Goal: Check status: Check status

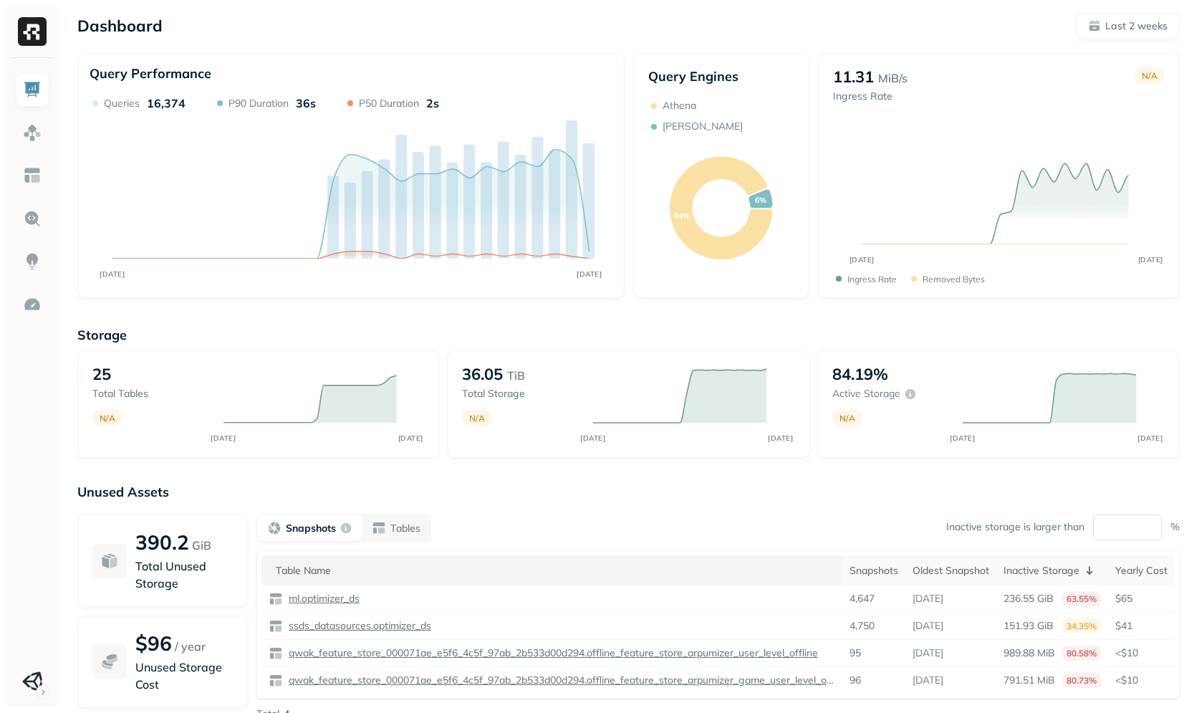
scroll to position [85, 0]
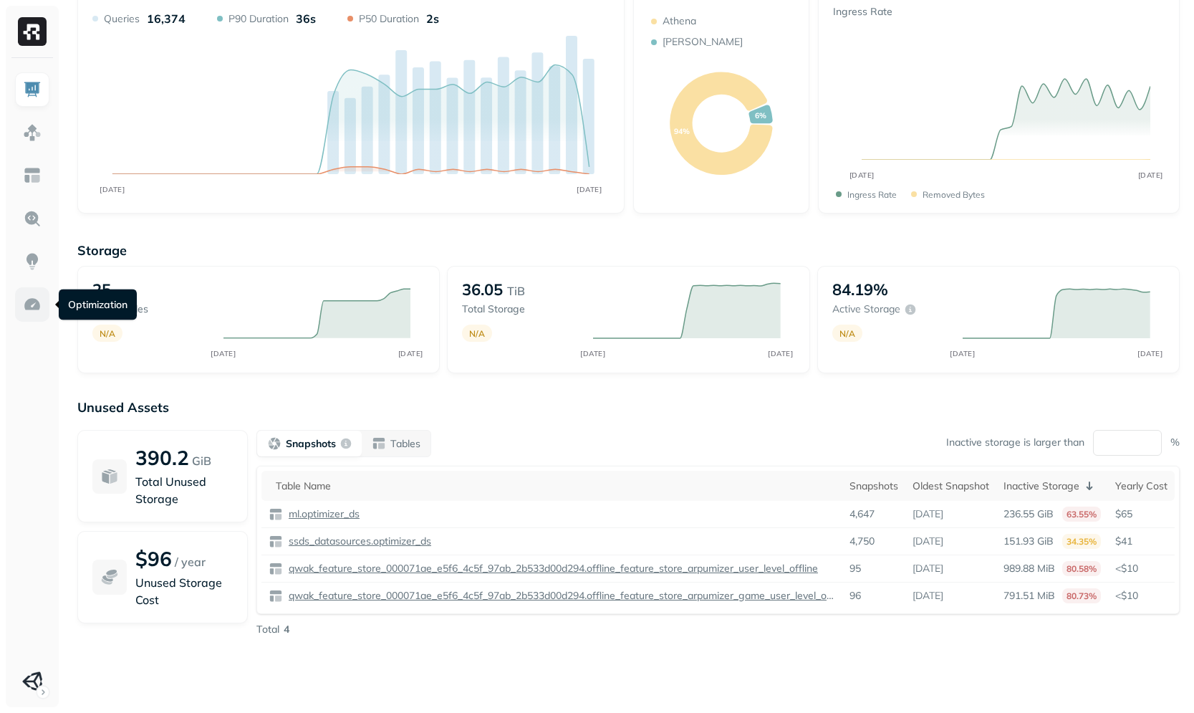
click at [34, 304] on img at bounding box center [32, 304] width 19 height 19
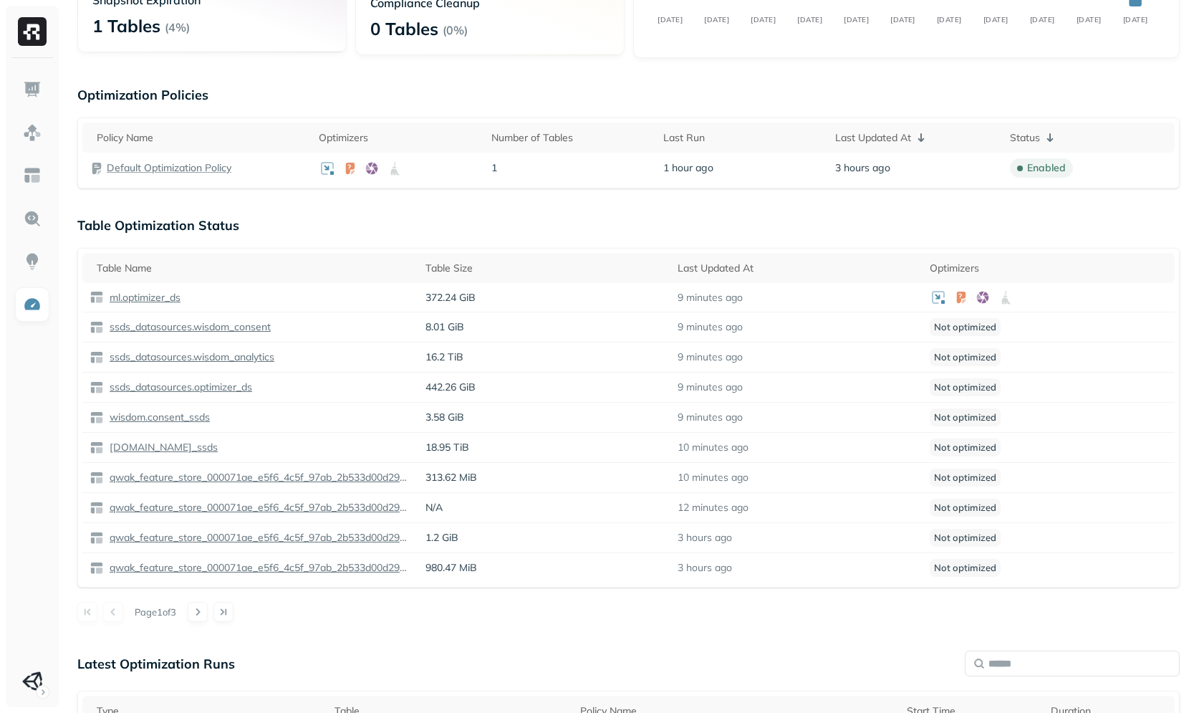
scroll to position [529, 0]
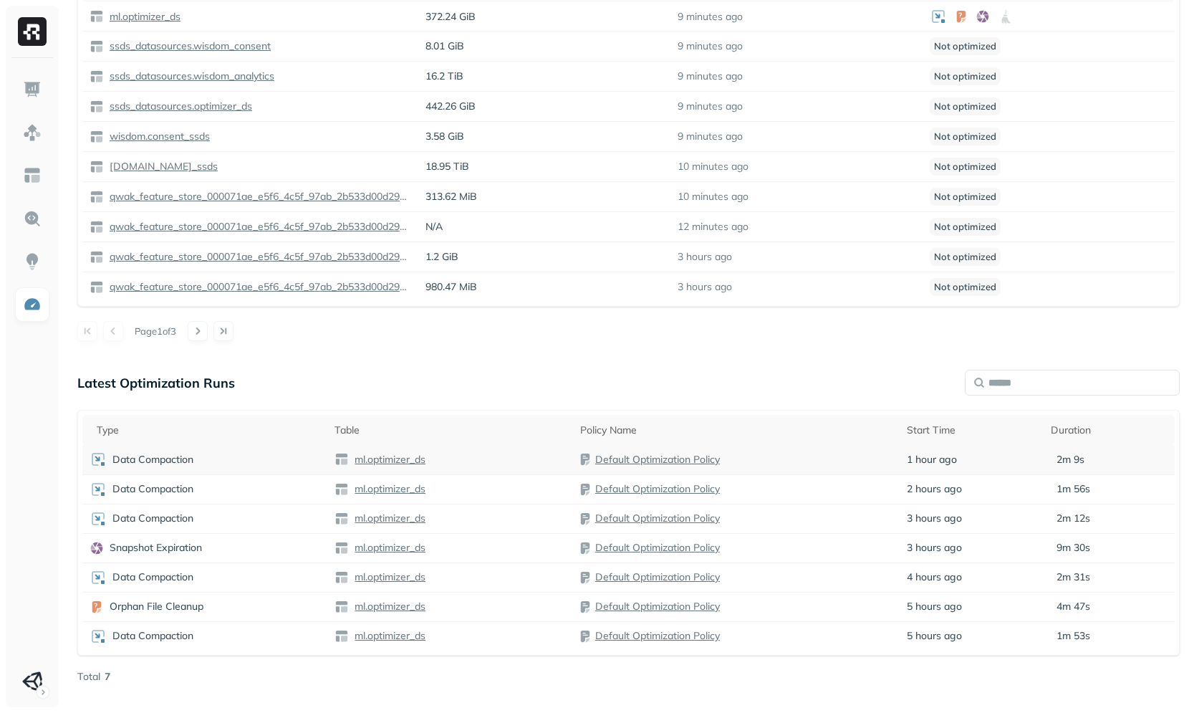
click at [268, 464] on div "Data Compaction" at bounding box center [205, 459] width 231 height 17
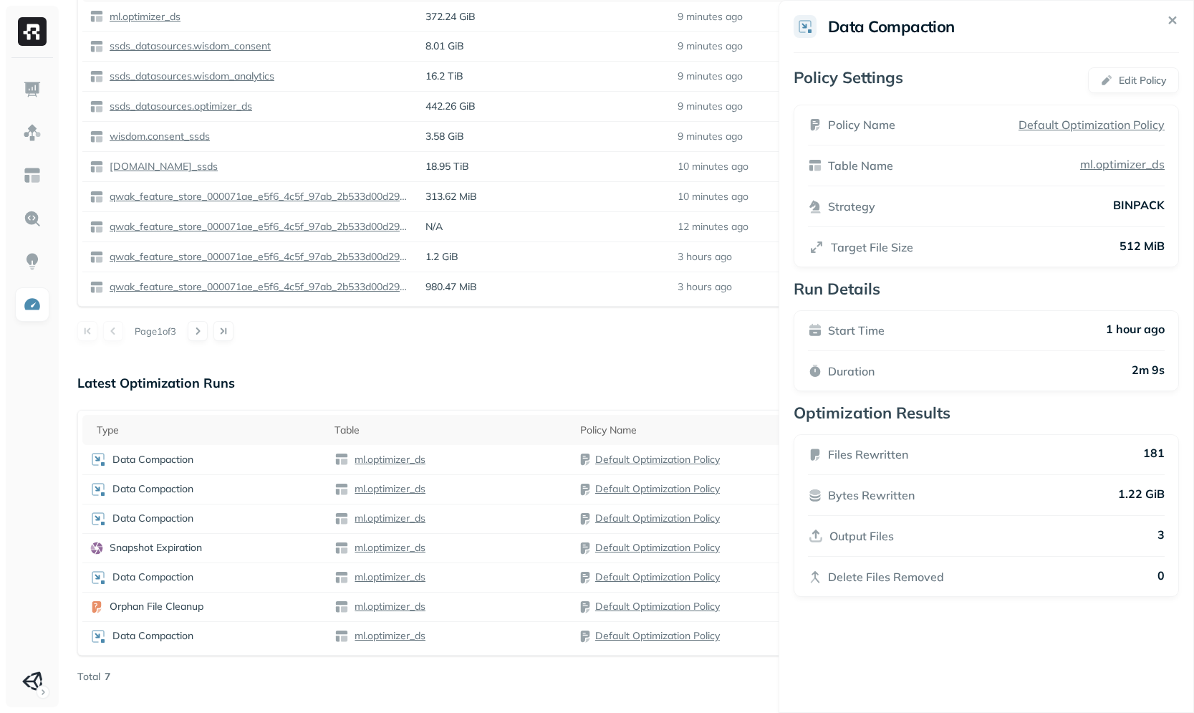
click at [247, 509] on html "Optimization New Policy Optimizers 1 POLICIES Data Compaction 1 Tables ( 4% ) 1…" at bounding box center [597, 127] width 1194 height 1312
click at [250, 499] on td "Data Compaction" at bounding box center [204, 488] width 245 height 29
click at [331, 350] on div "Optimization New Policy Optimizers 1 POLICIES Data Compaction 1 Tables ( 4% ) 1…" at bounding box center [628, 127] width 1131 height 1312
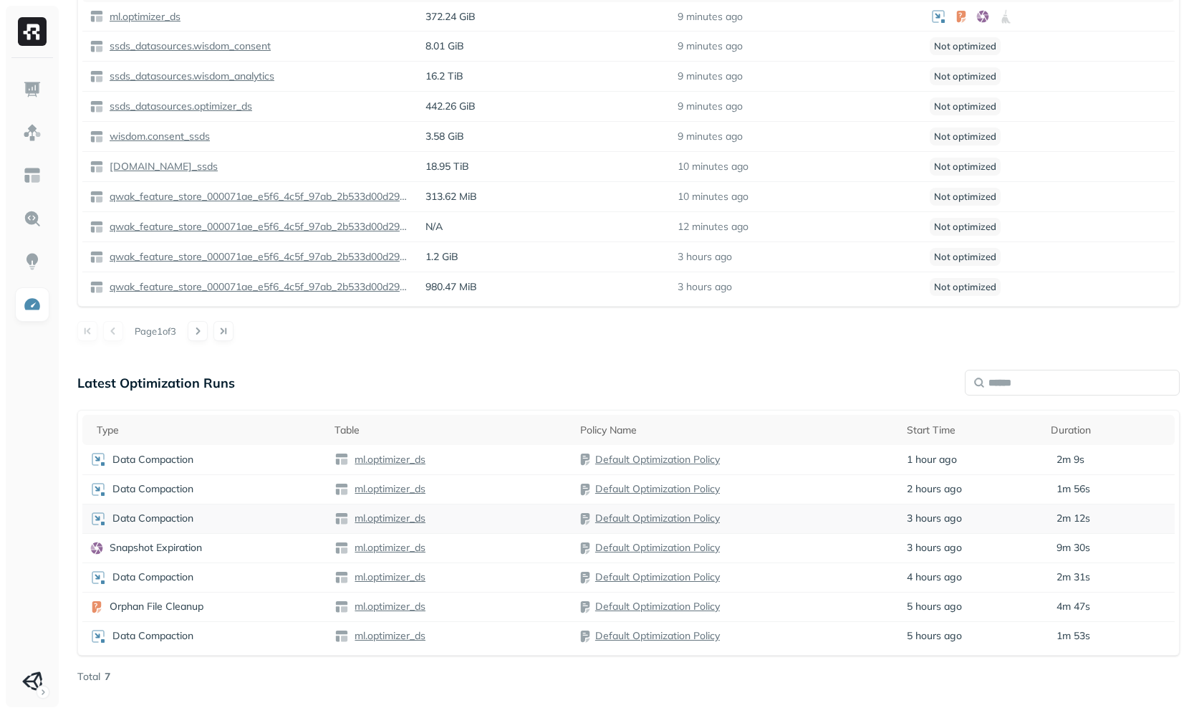
click at [280, 526] on div "Data Compaction" at bounding box center [205, 518] width 231 height 17
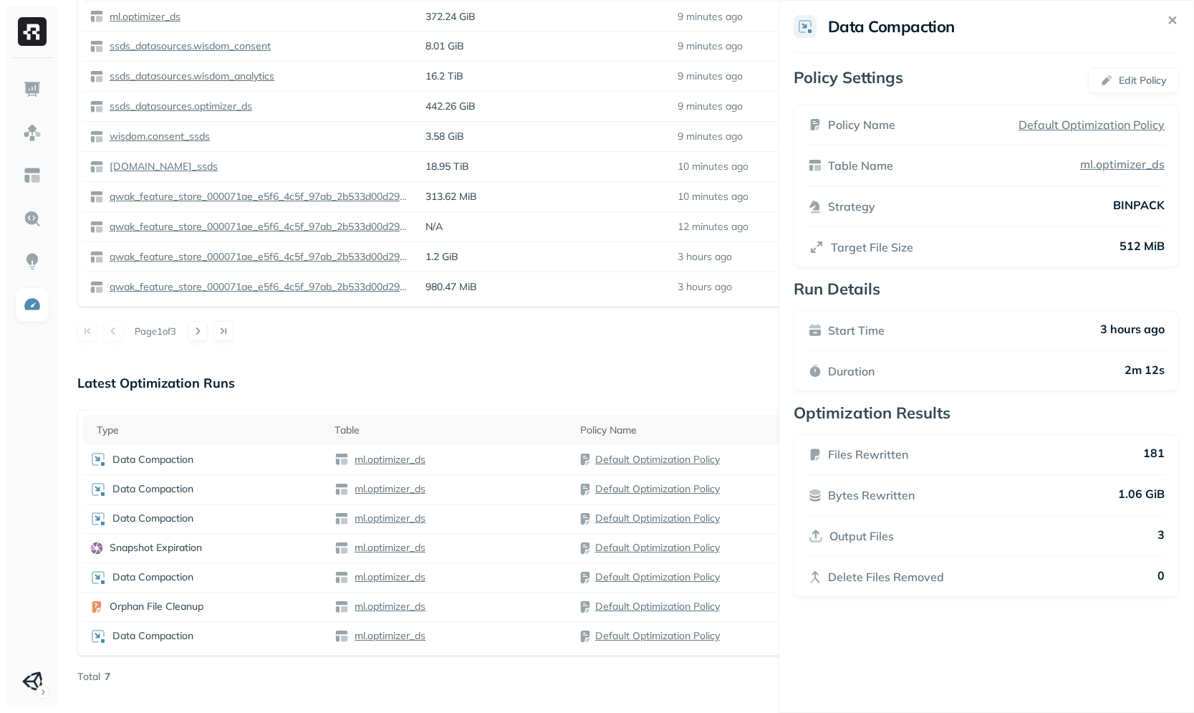
click at [434, 350] on html "Optimization New Policy Optimizers 1 POLICIES Data Compaction 1 Tables ( 4% ) 1…" at bounding box center [597, 127] width 1194 height 1312
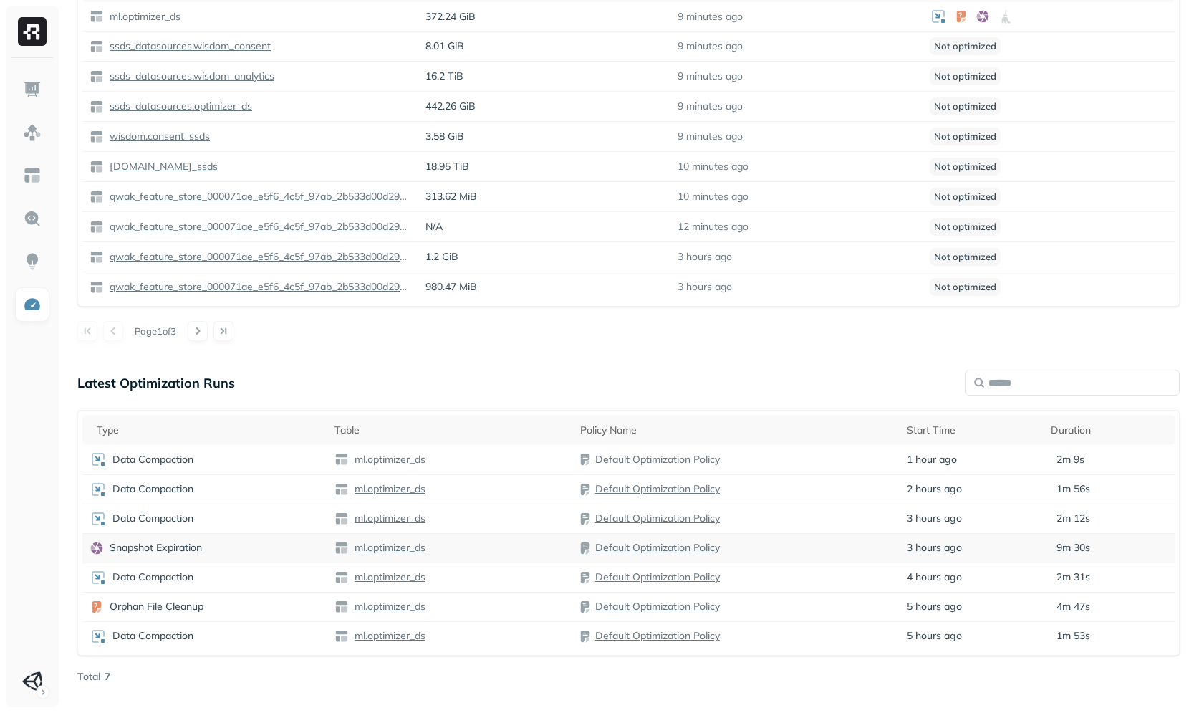
click at [253, 554] on div "Snapshot Expiration" at bounding box center [205, 548] width 231 height 14
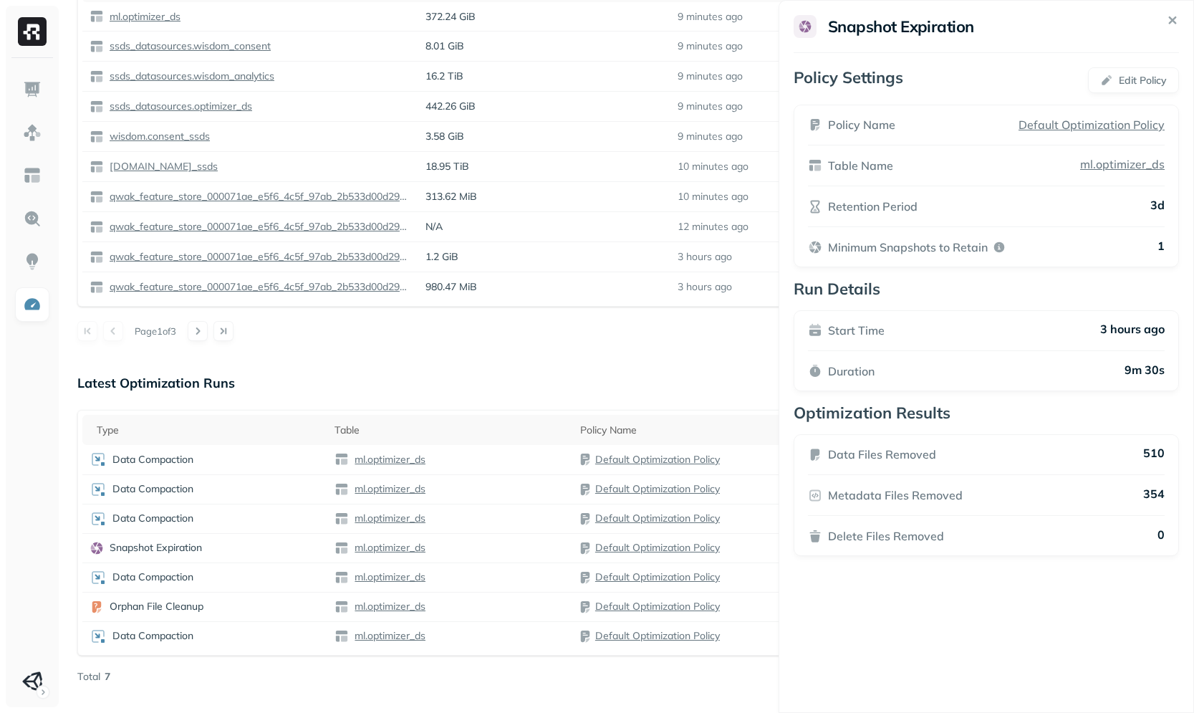
click at [540, 359] on html "Optimization New Policy Optimizers 1 POLICIES Data Compaction 1 Tables ( 4% ) 1…" at bounding box center [597, 127] width 1194 height 1312
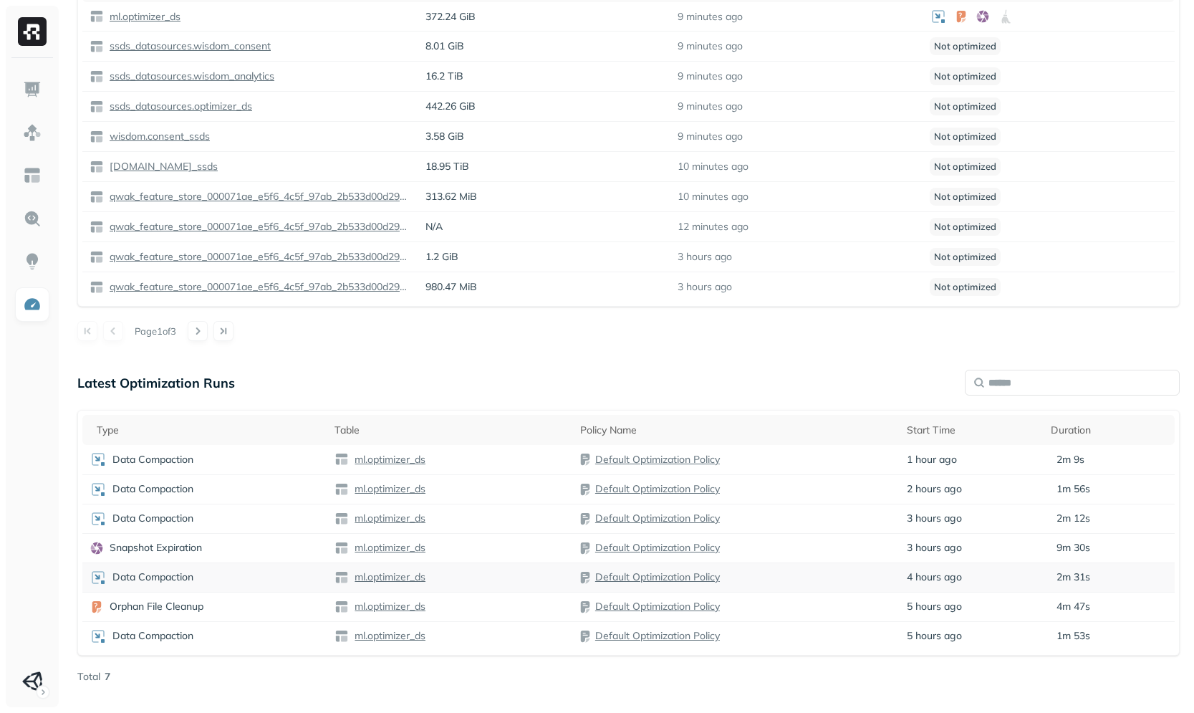
click at [252, 578] on div "Data Compaction" at bounding box center [205, 577] width 231 height 17
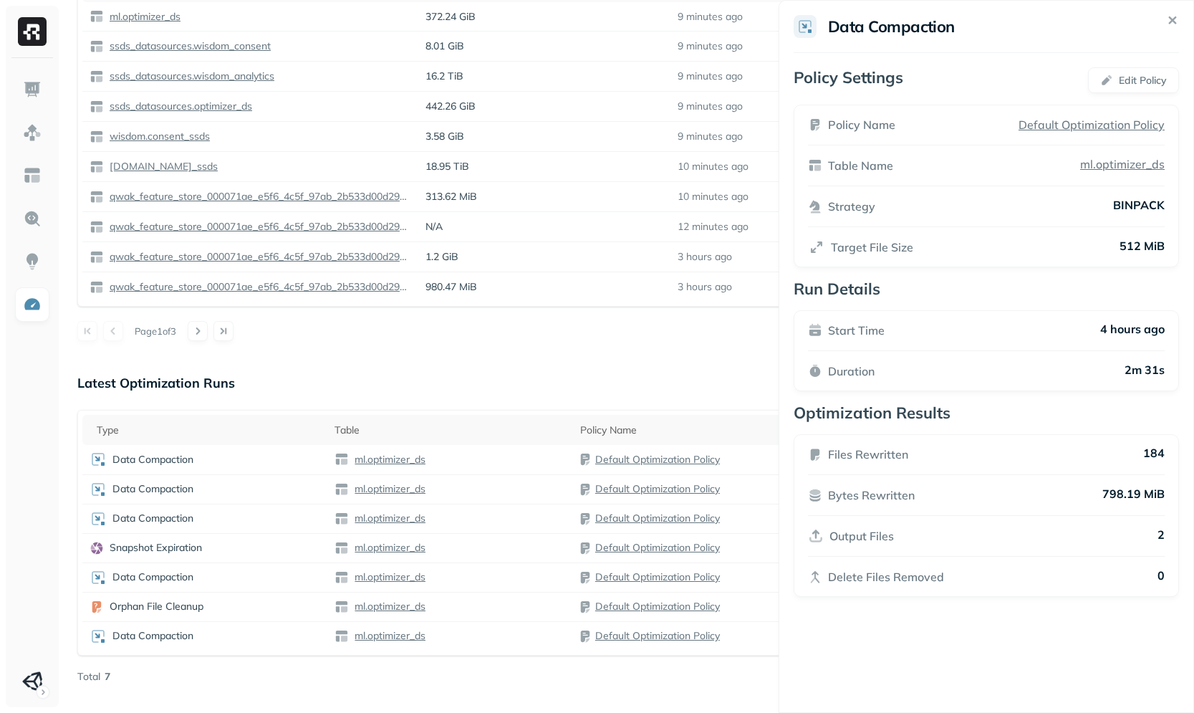
click at [385, 375] on html "Optimization New Policy Optimizers 1 POLICIES Data Compaction 1 Tables ( 4% ) 1…" at bounding box center [597, 127] width 1194 height 1312
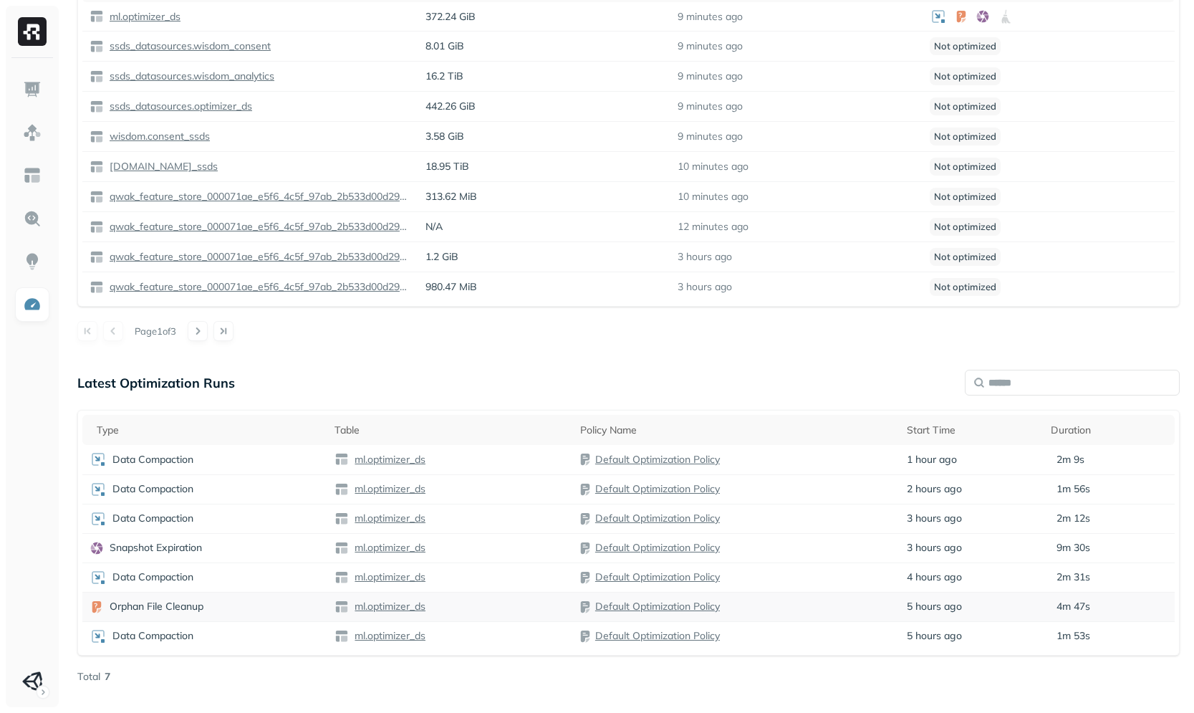
click at [232, 605] on div "Orphan File Cleanup" at bounding box center [205, 607] width 231 height 14
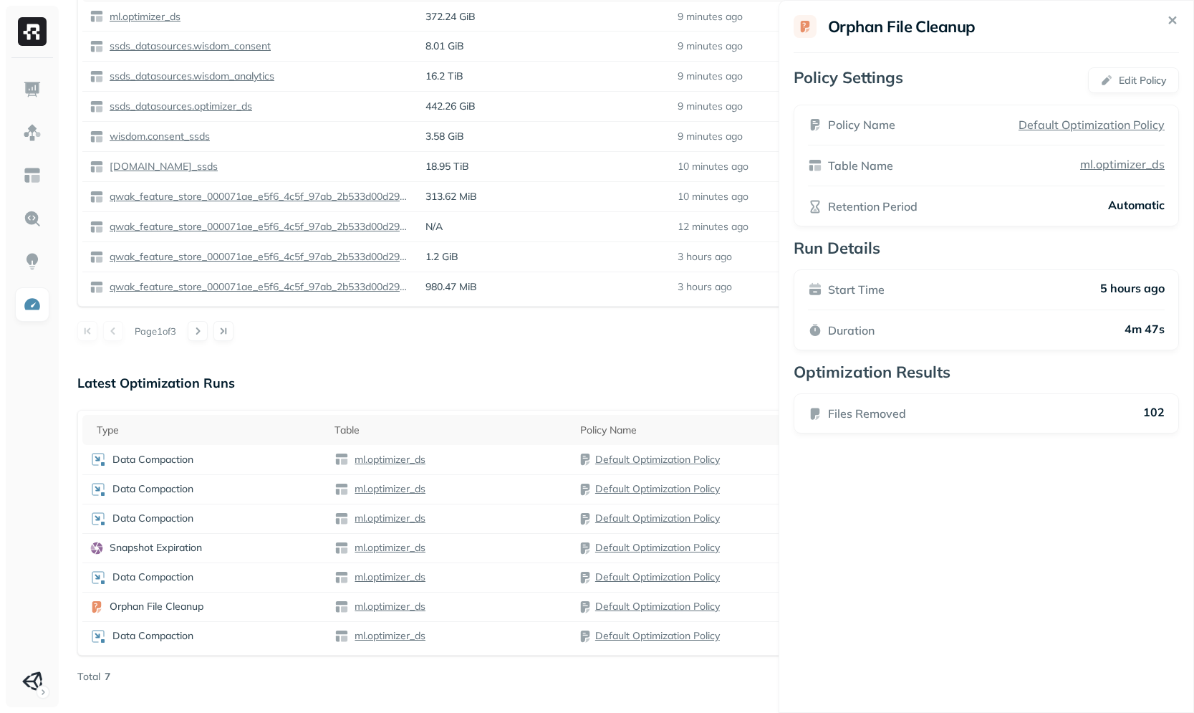
click at [357, 367] on html "Optimization New Policy Optimizers 1 POLICIES Data Compaction 1 Tables ( 4% ) 1…" at bounding box center [597, 127] width 1194 height 1312
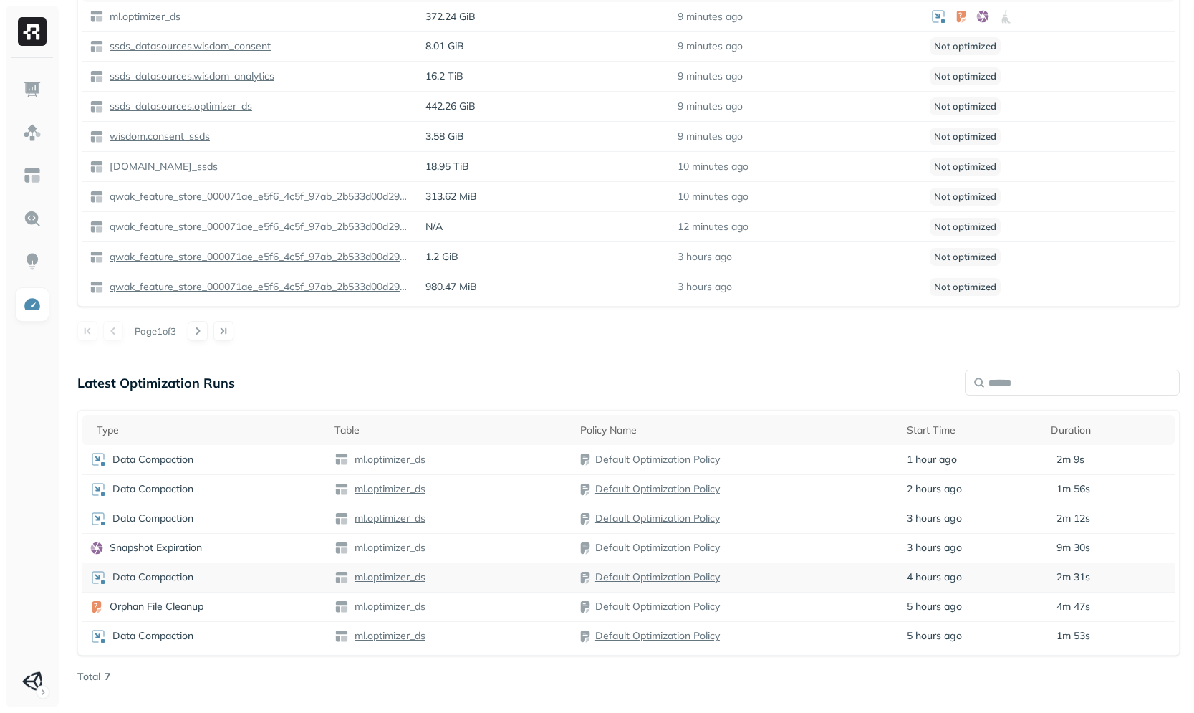
click at [191, 571] on p "Data Compaction" at bounding box center [152, 577] width 81 height 14
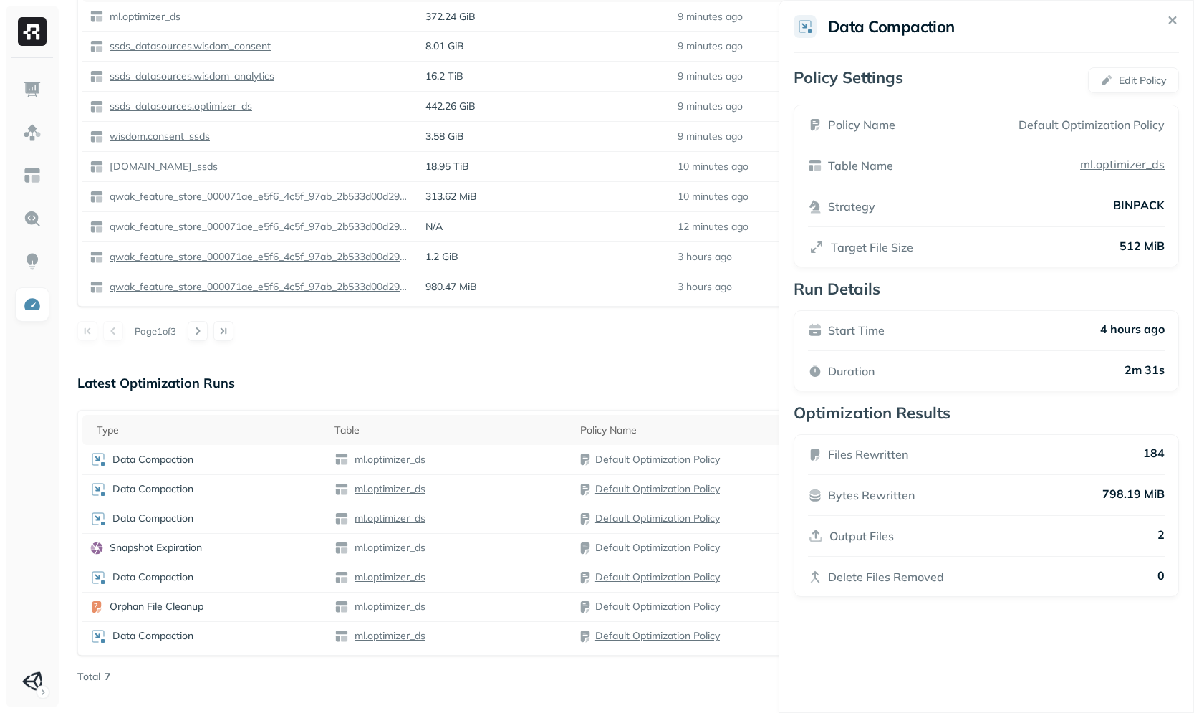
click at [444, 355] on html "Optimization New Policy Optimizers 1 POLICIES Data Compaction 1 Tables ( 4% ) 1…" at bounding box center [597, 127] width 1194 height 1312
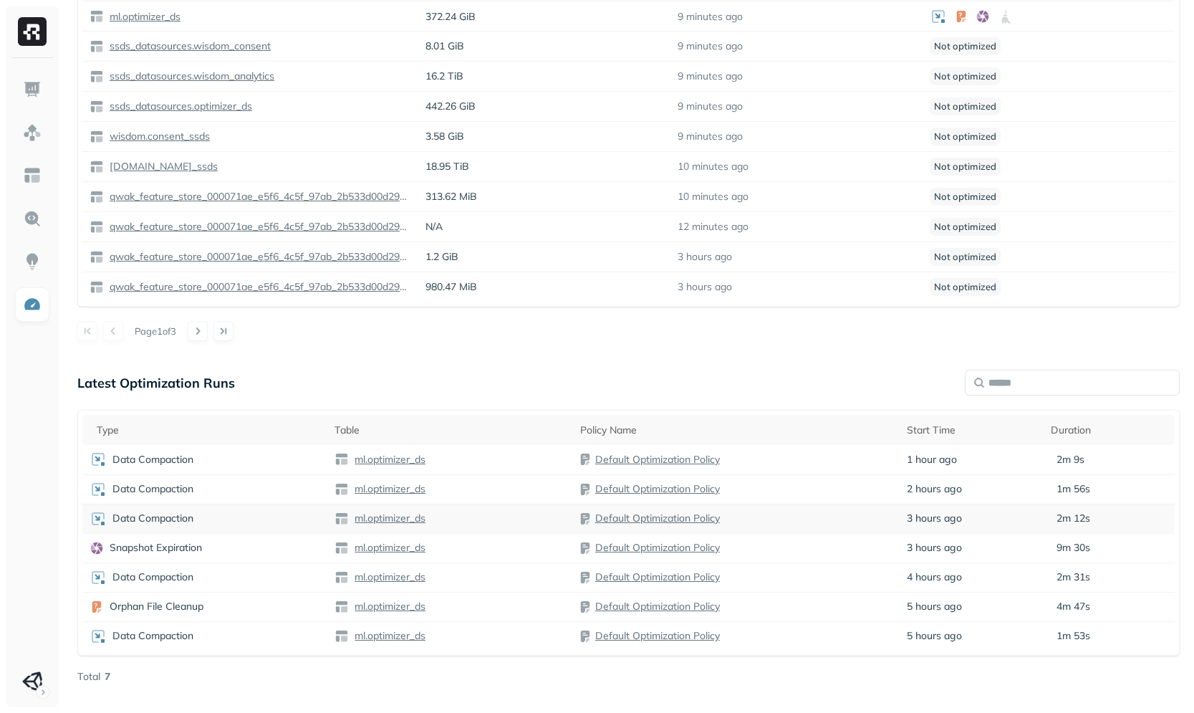
click at [225, 509] on td "Data Compaction" at bounding box center [204, 518] width 245 height 29
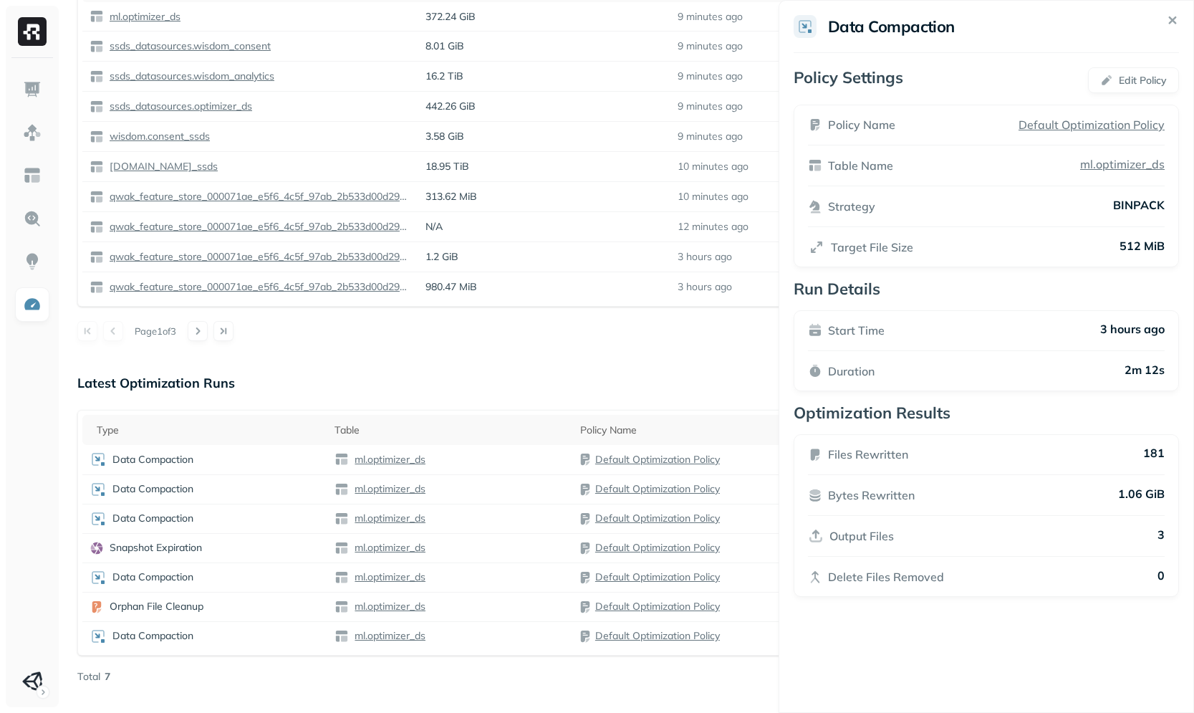
click at [392, 355] on html "Optimization New Policy Optimizers 1 POLICIES Data Compaction 1 Tables ( 4% ) 1…" at bounding box center [597, 127] width 1194 height 1312
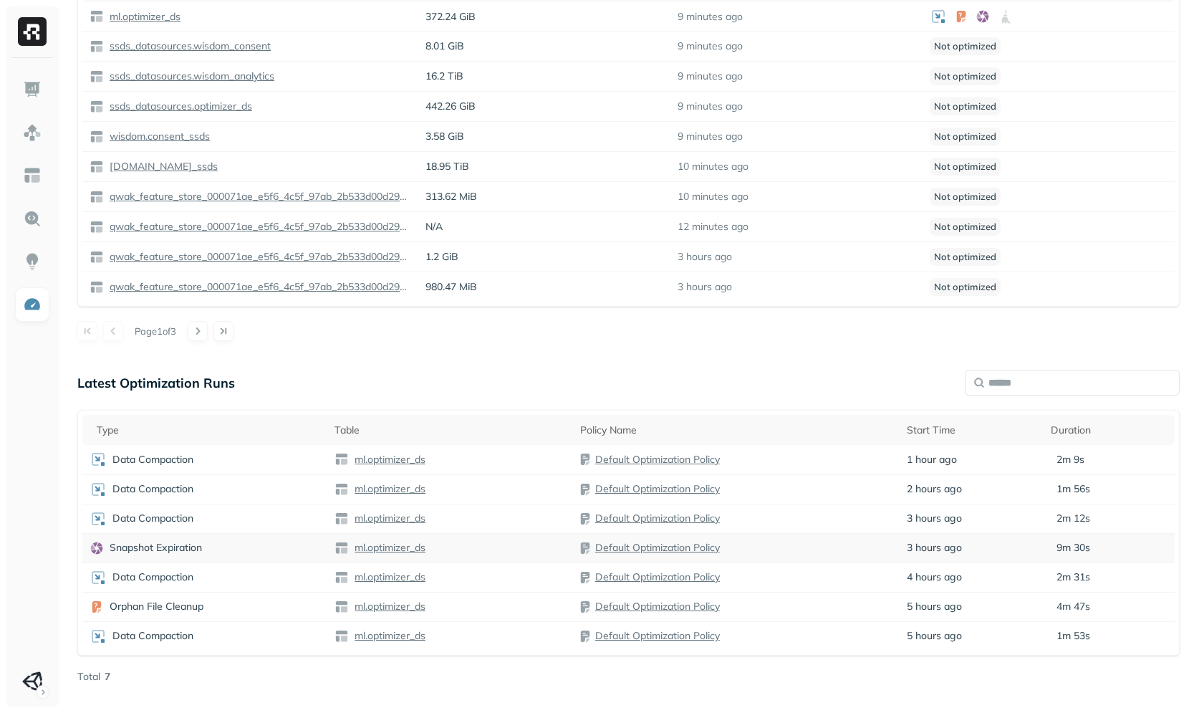
scroll to position [0, 0]
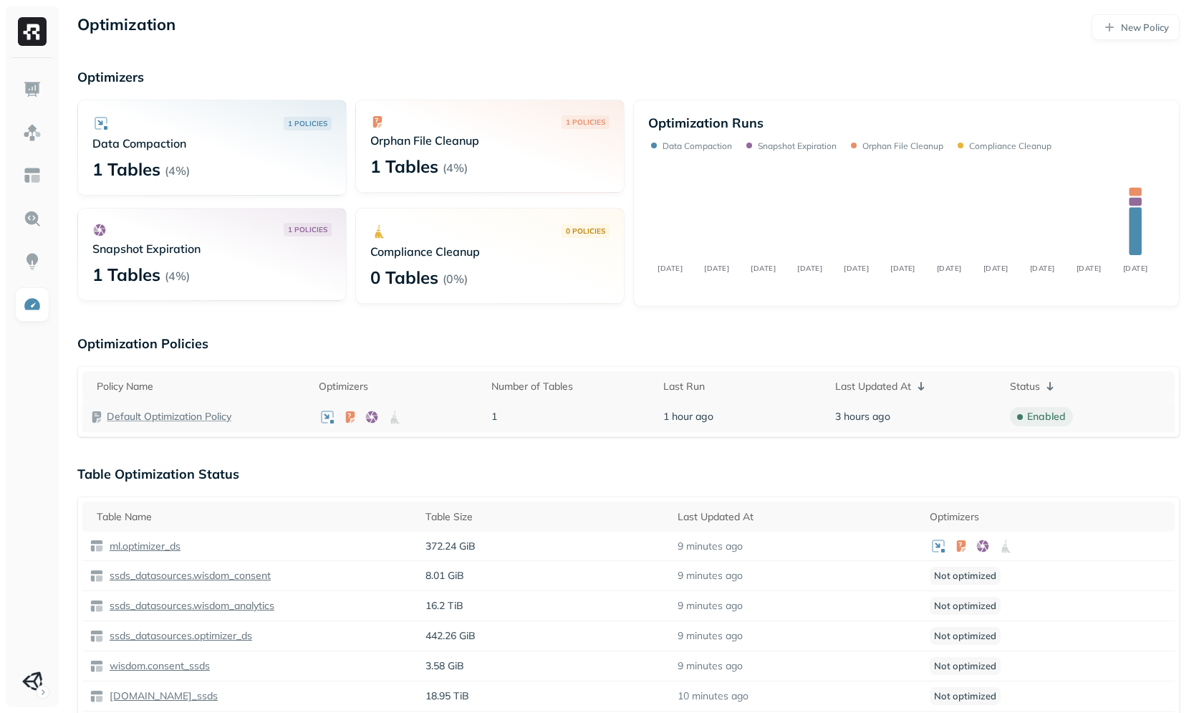
click at [276, 420] on div "Default Optimization Policy" at bounding box center [197, 417] width 215 height 14
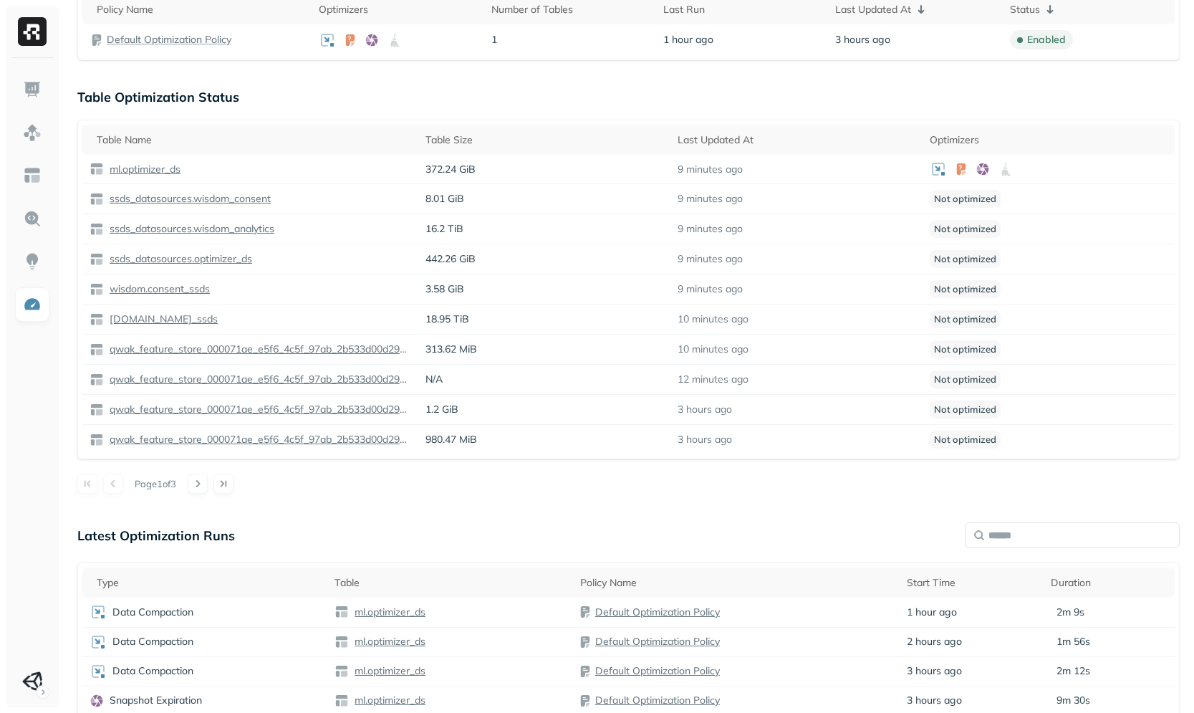
scroll to position [599, 0]
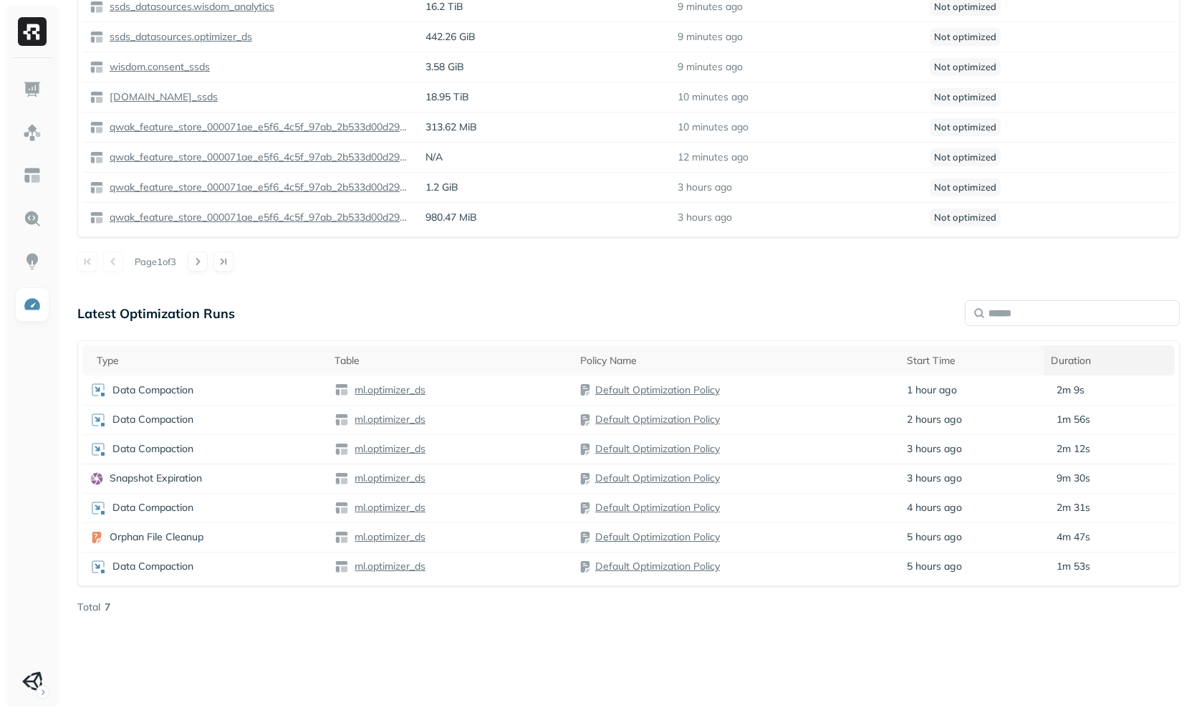
click at [1121, 364] on div "Duration" at bounding box center [1109, 361] width 117 height 14
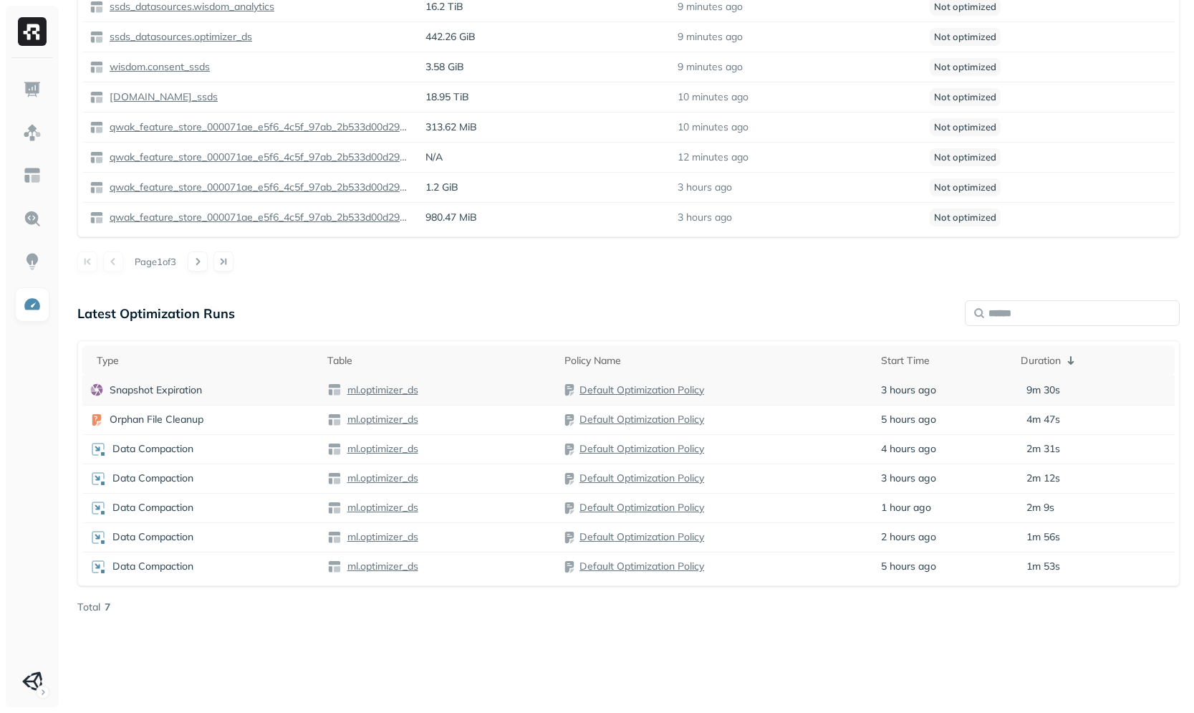
click at [234, 385] on div "Snapshot Expiration" at bounding box center [202, 390] width 224 height 14
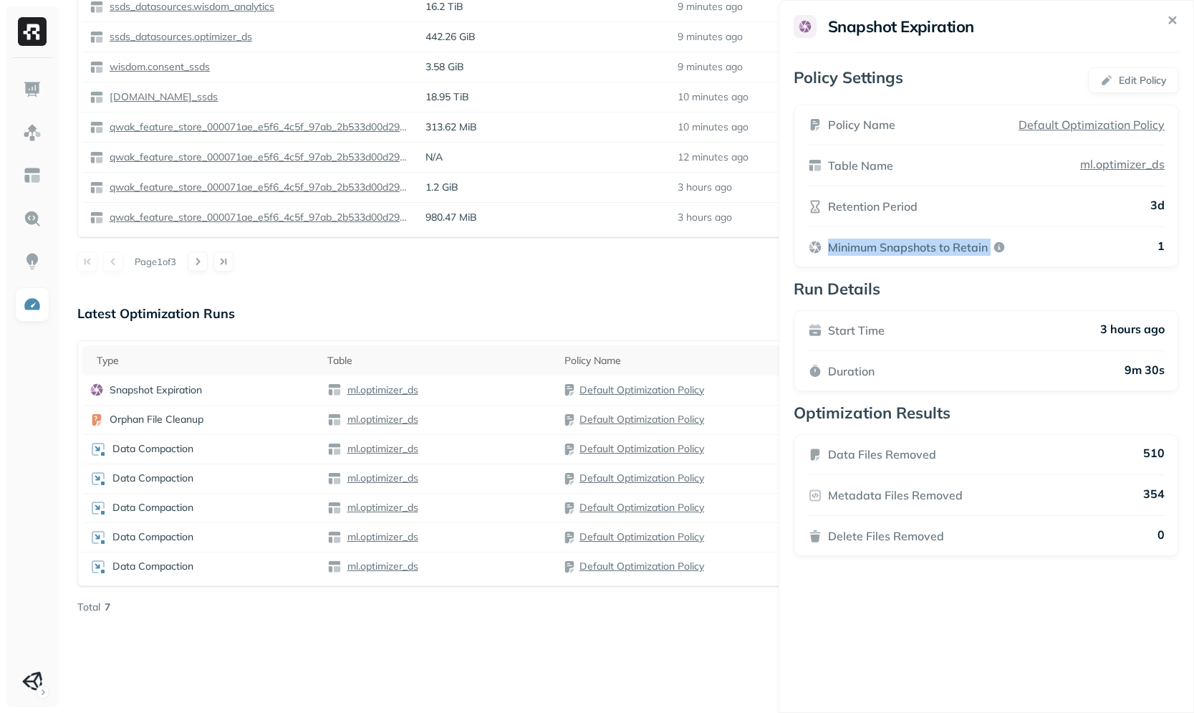
drag, startPoint x: 1064, startPoint y: 244, endPoint x: 1043, endPoint y: 416, distance: 173.9
click at [1043, 267] on div "Policy Name Default Optimization Policy Table Name ml.optimizer_ds Retention Pe…" at bounding box center [986, 186] width 385 height 163
click at [1043, 416] on p "Optimization Results" at bounding box center [986, 413] width 385 height 20
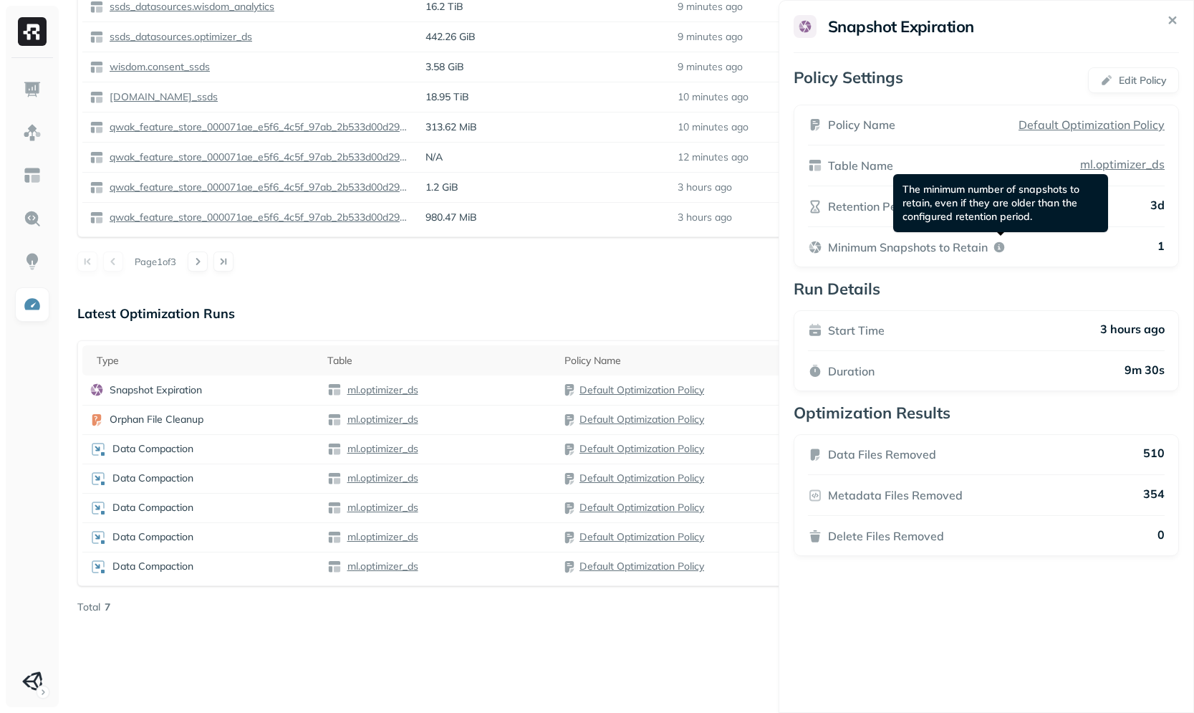
click at [1002, 246] on icon at bounding box center [999, 247] width 11 height 11
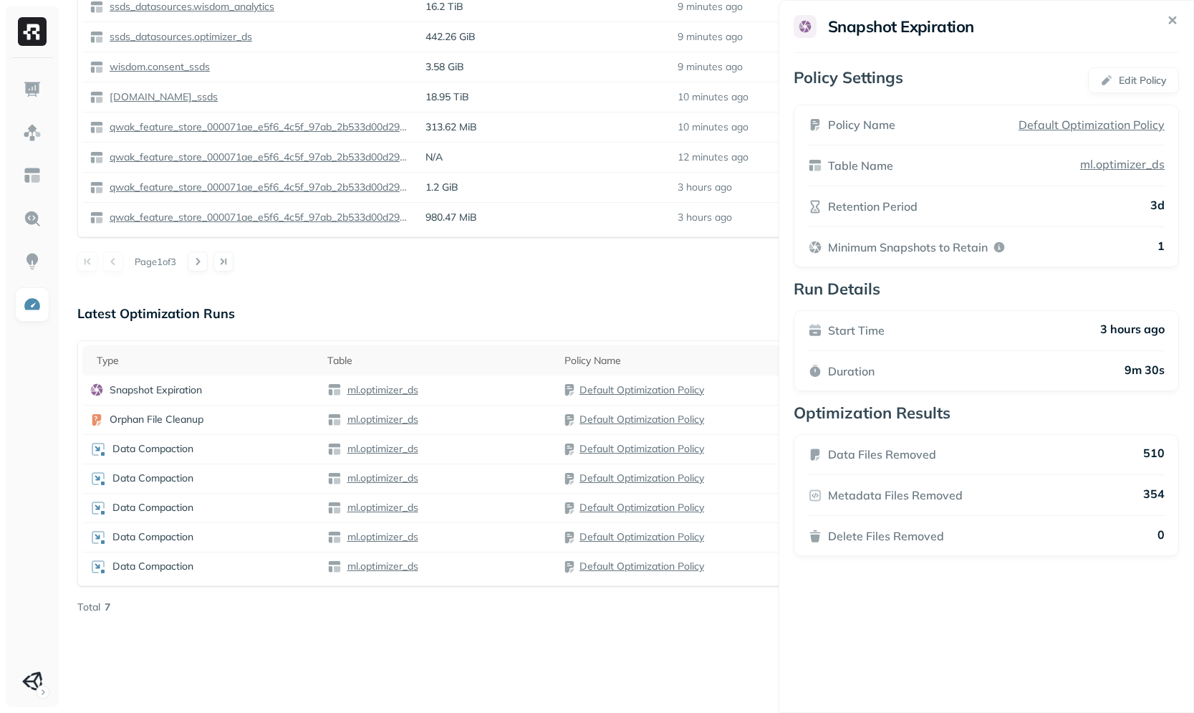
click at [1034, 327] on div "Start Time 3 hours ago" at bounding box center [986, 330] width 357 height 17
click at [517, 264] on html "Optimization New Policy Optimizers 1 POLICIES Data Compaction 1 Tables ( 4% ) 1…" at bounding box center [597, 57] width 1194 height 1312
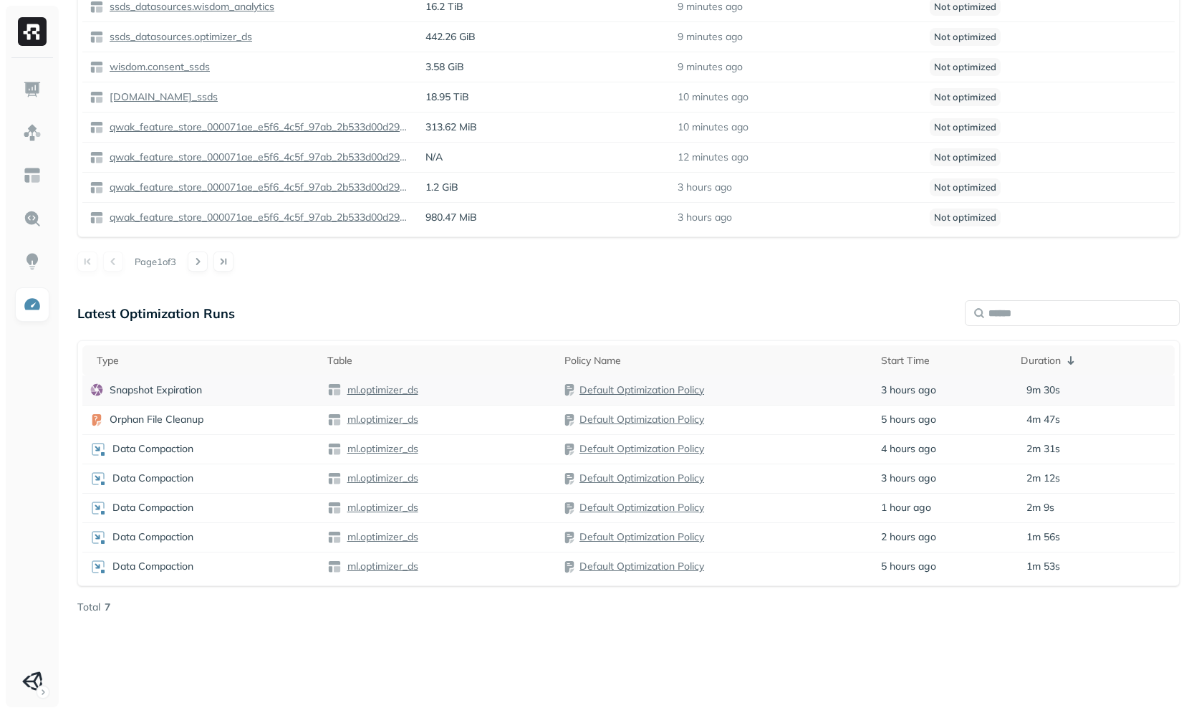
click at [396, 388] on p "ml.optimizer_ds" at bounding box center [382, 390] width 74 height 14
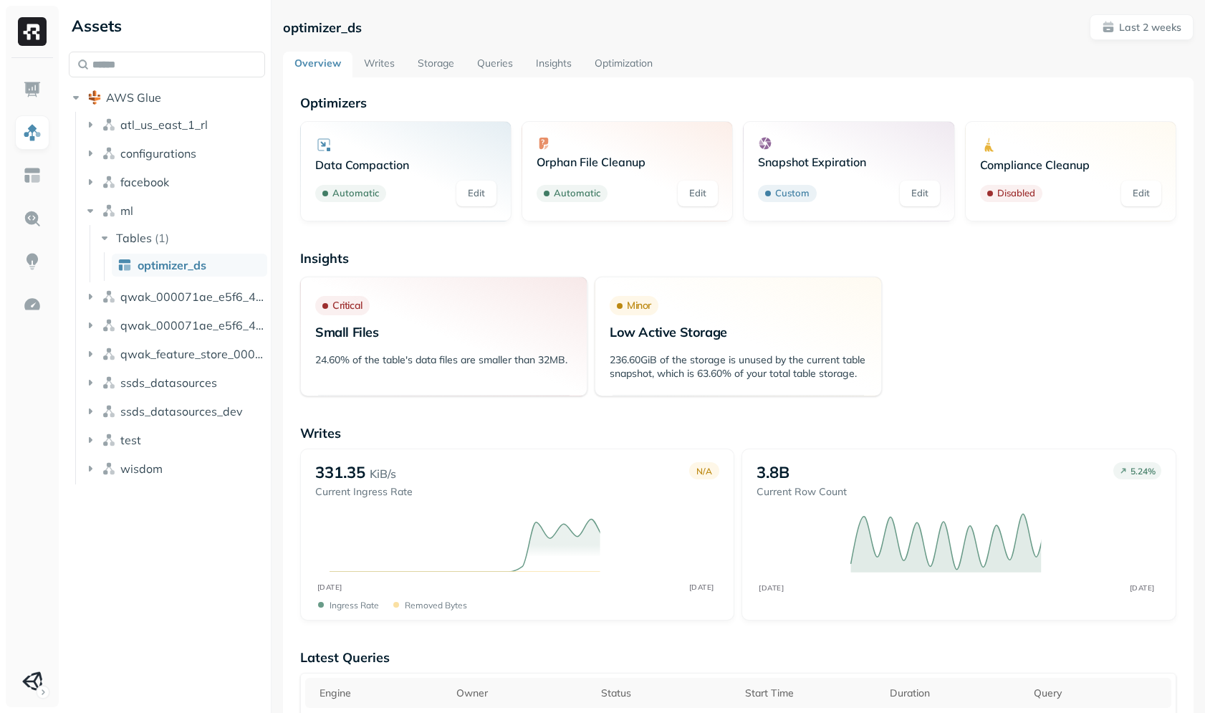
click at [410, 70] on link "Storage" at bounding box center [435, 65] width 59 height 26
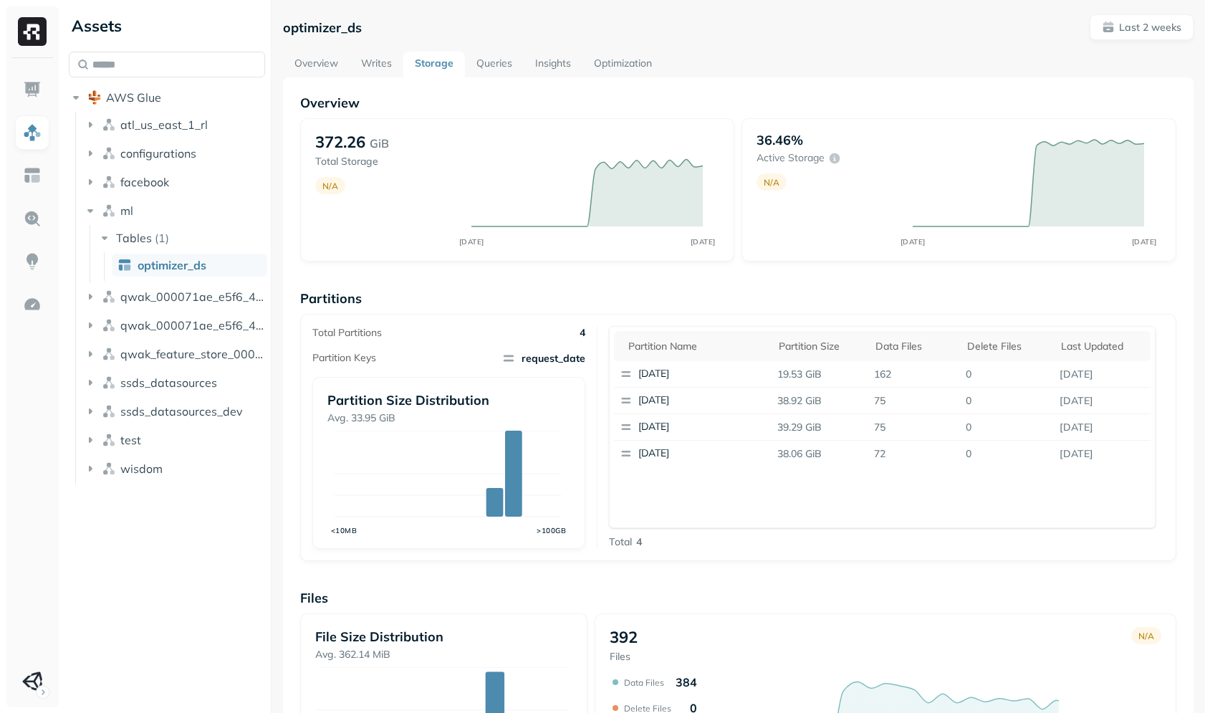
click at [358, 58] on link "Writes" at bounding box center [377, 65] width 54 height 26
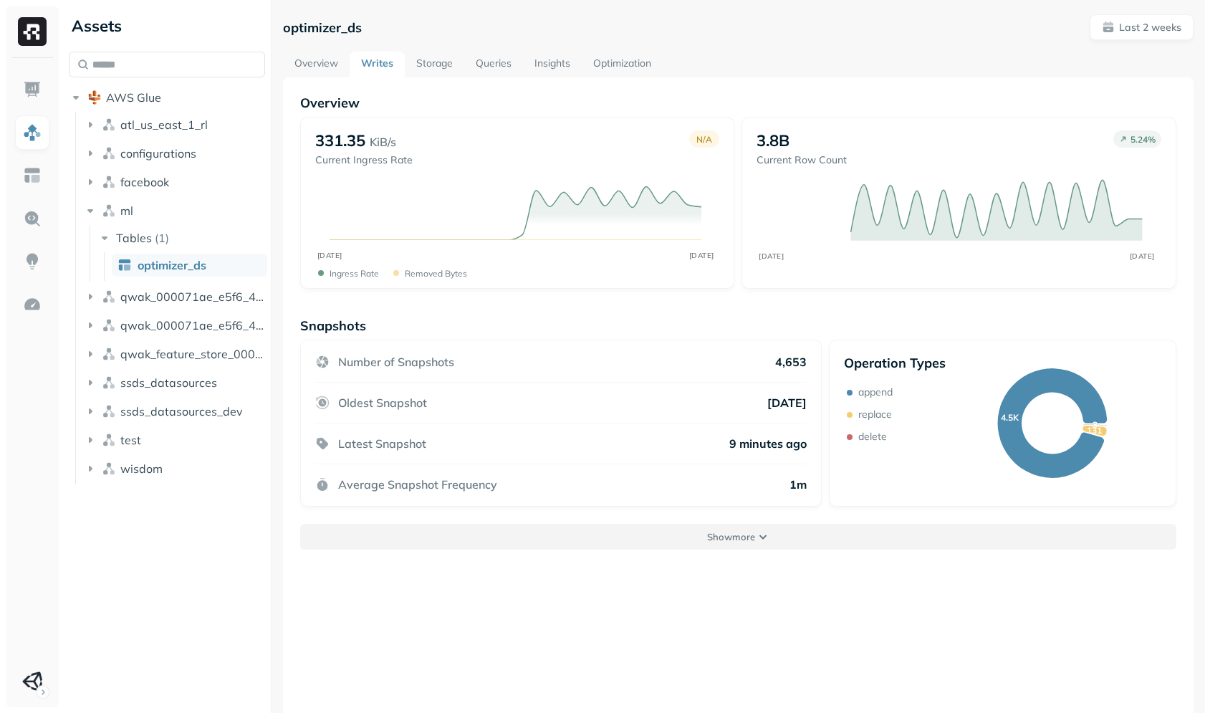
click at [659, 541] on button "Show more" at bounding box center [738, 537] width 876 height 26
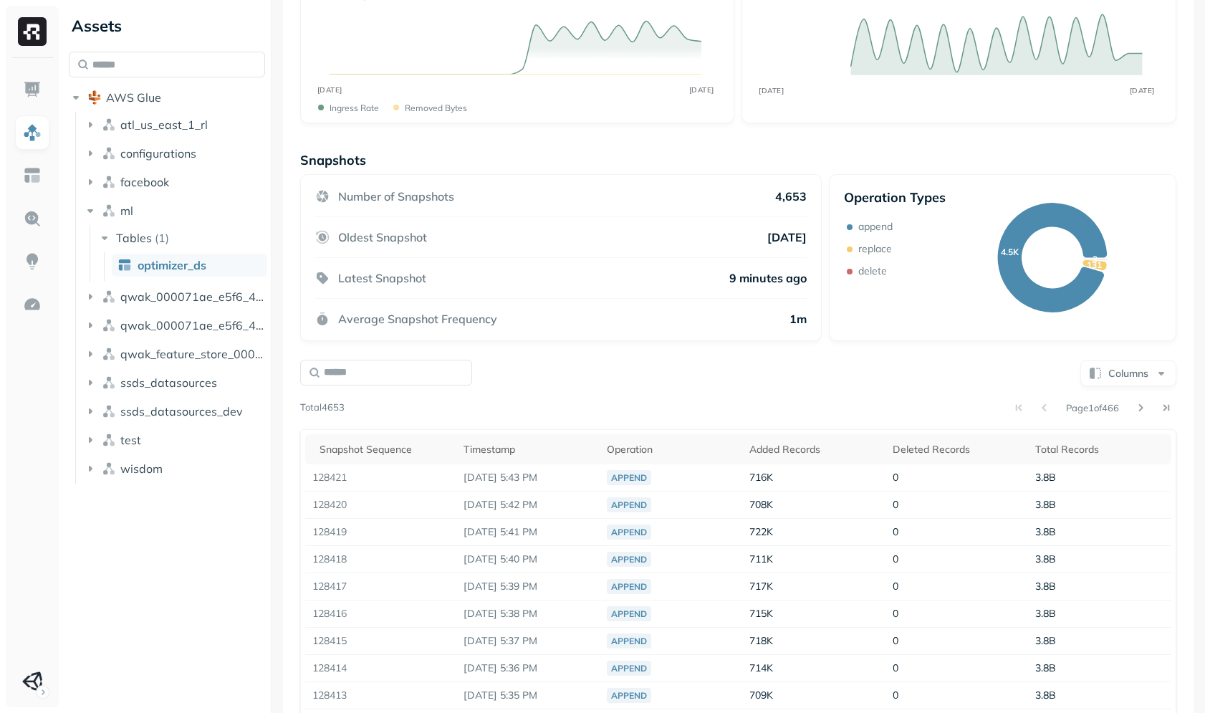
click at [660, 359] on div "Columns" at bounding box center [738, 372] width 876 height 28
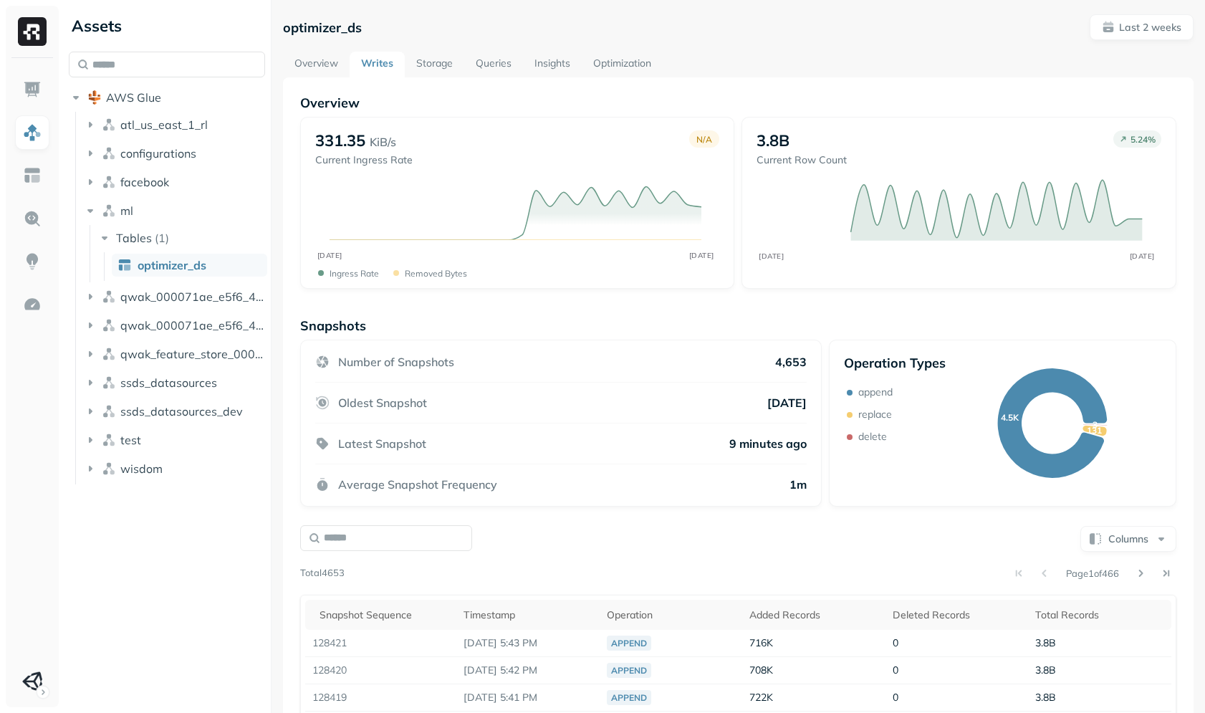
click at [323, 71] on link "Overview" at bounding box center [316, 65] width 67 height 26
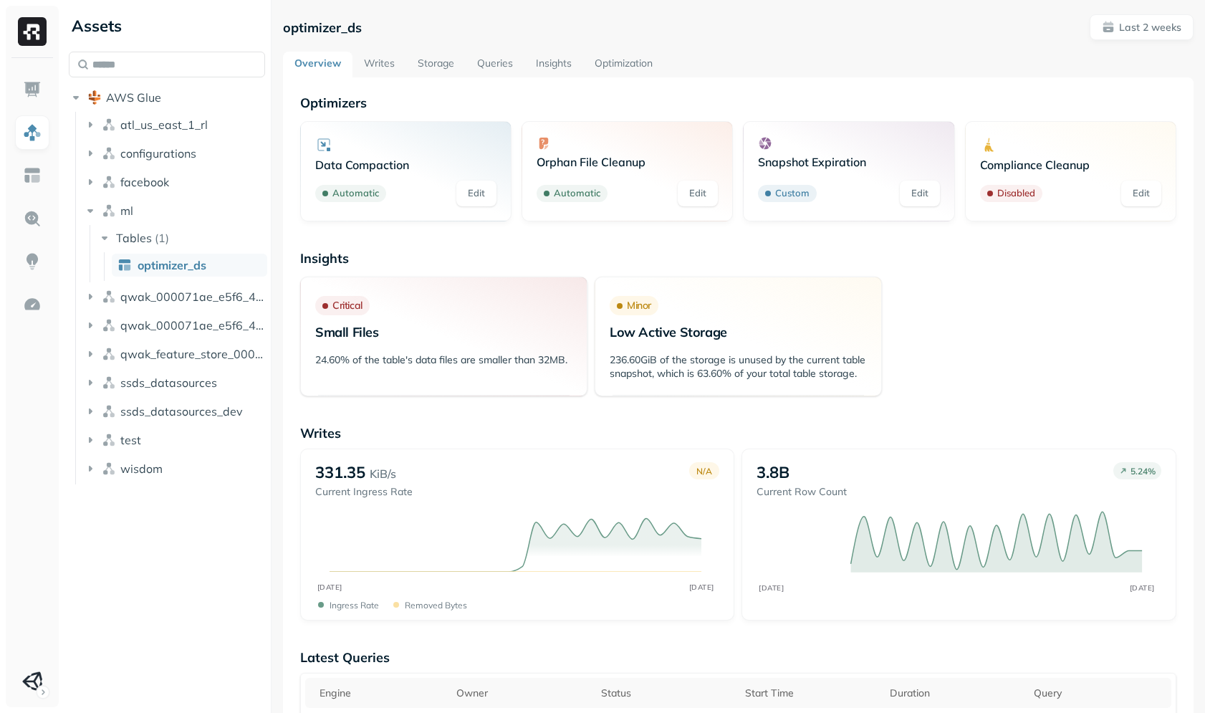
click at [643, 63] on link "Optimization" at bounding box center [623, 65] width 81 height 26
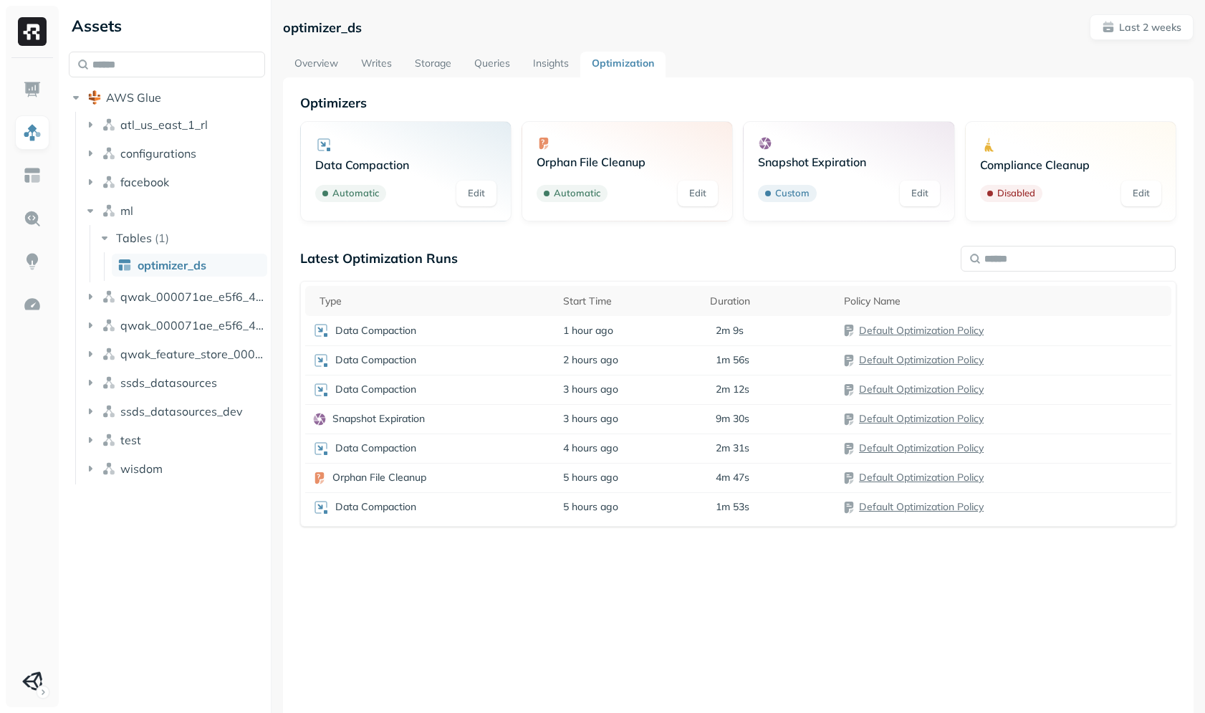
click at [917, 188] on link "Edit" at bounding box center [920, 194] width 40 height 26
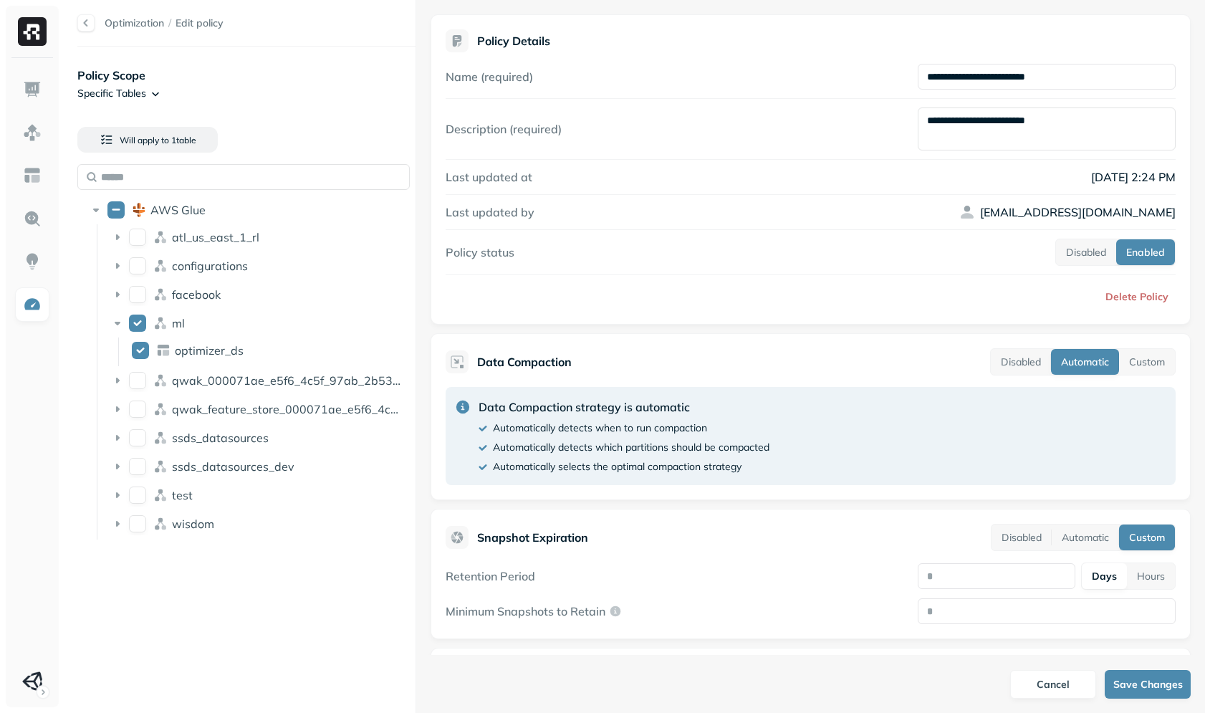
scroll to position [201, 0]
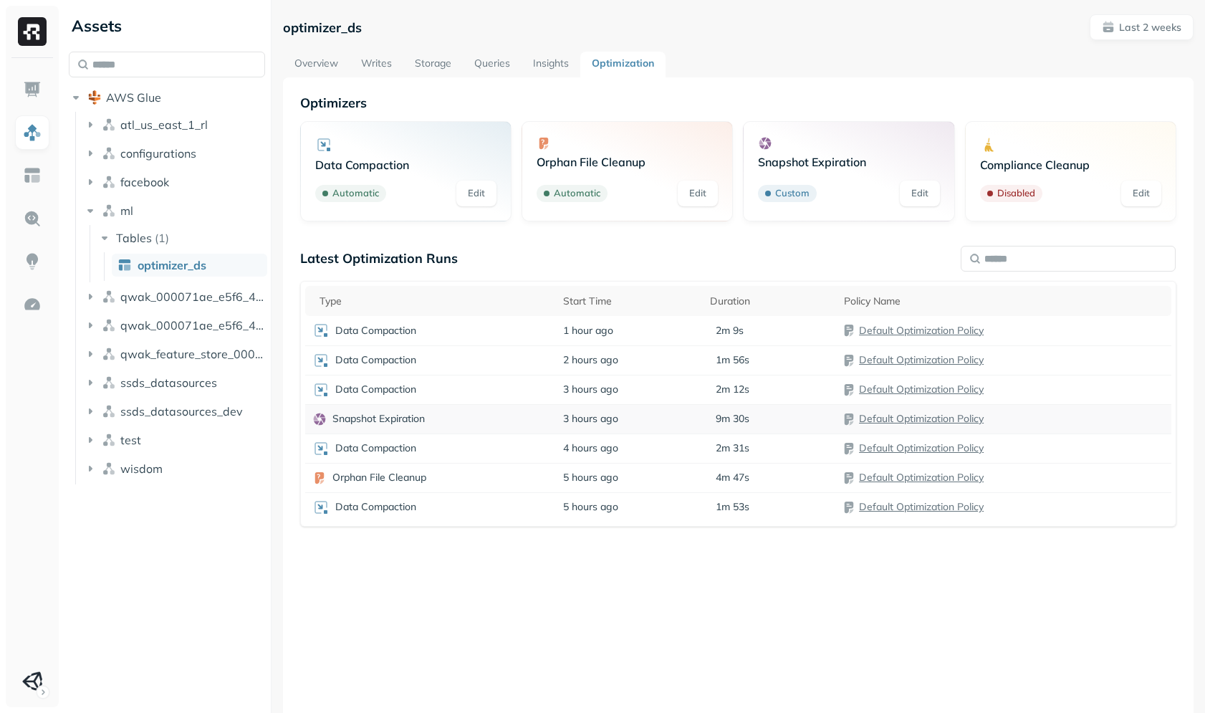
click at [435, 418] on div "Snapshot Expiration" at bounding box center [430, 419] width 236 height 14
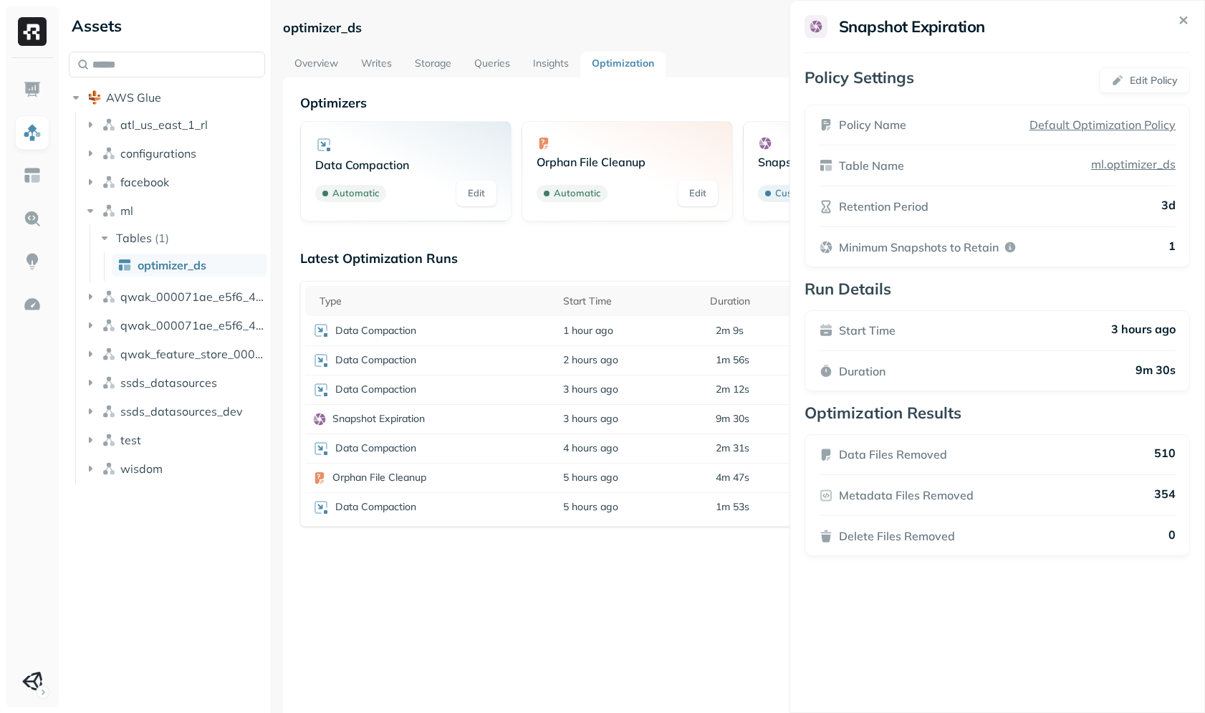
click at [1125, 170] on p "ml.optimizer_ds" at bounding box center [1131, 164] width 87 height 14
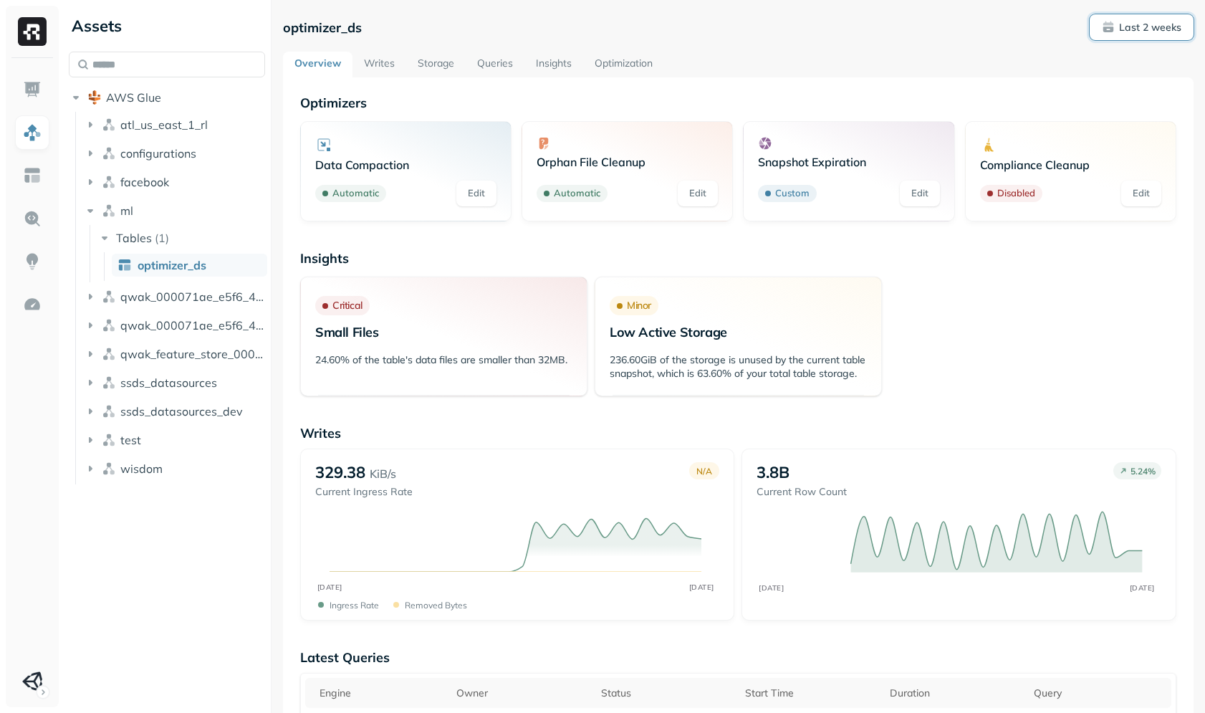
click at [1135, 24] on p "Last 2 weeks" at bounding box center [1150, 28] width 62 height 14
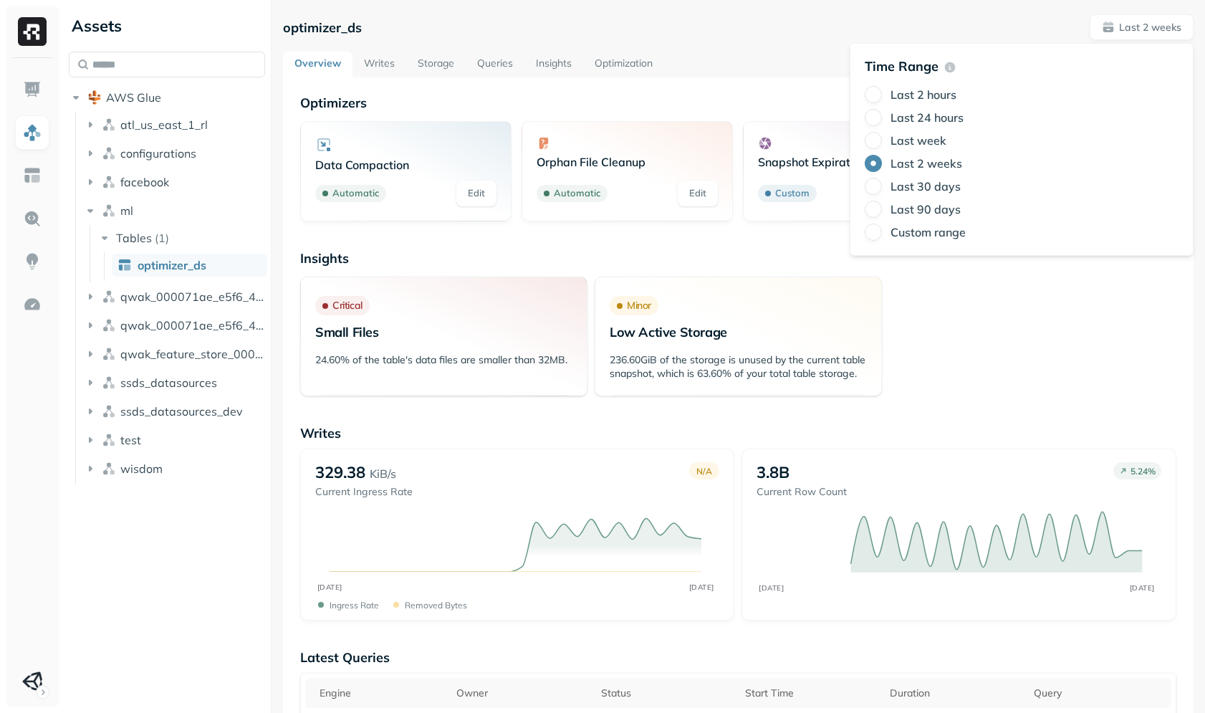
click at [810, 73] on div "Overview Writes Storage Queries Insights Optimization" at bounding box center [738, 65] width 911 height 26
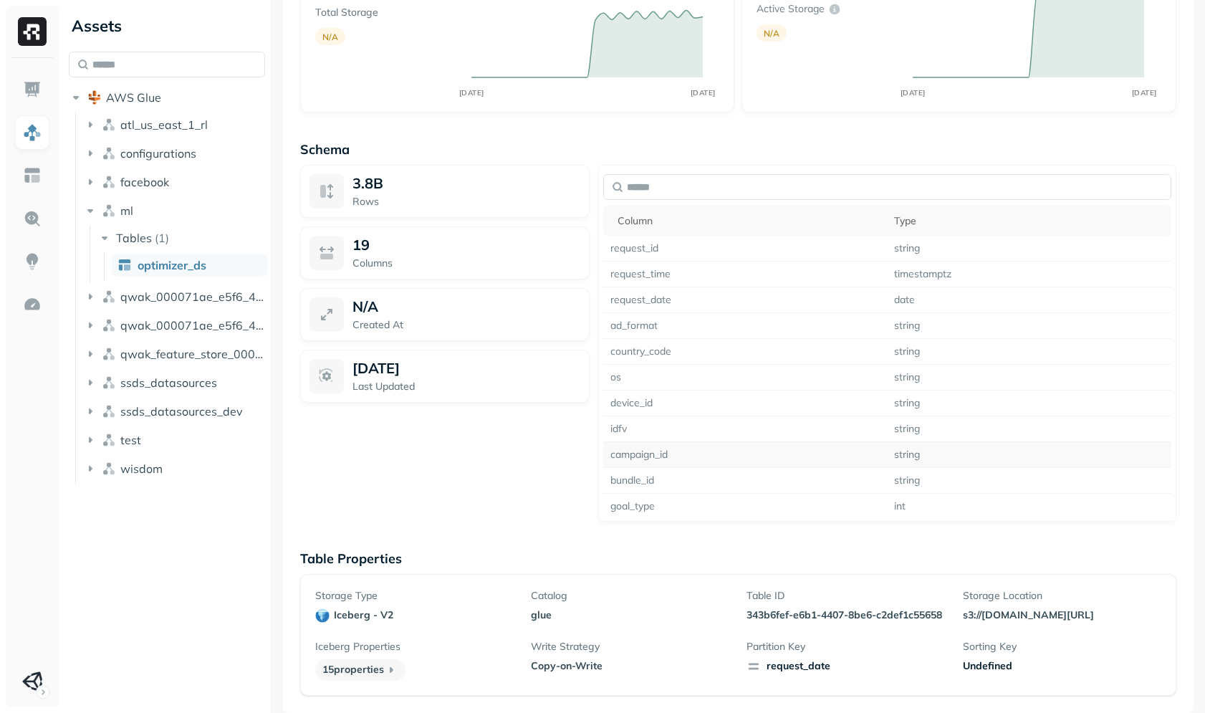
scroll to position [208, 0]
click at [412, 659] on div "Iceberg Properties 15 properties" at bounding box center [414, 660] width 198 height 41
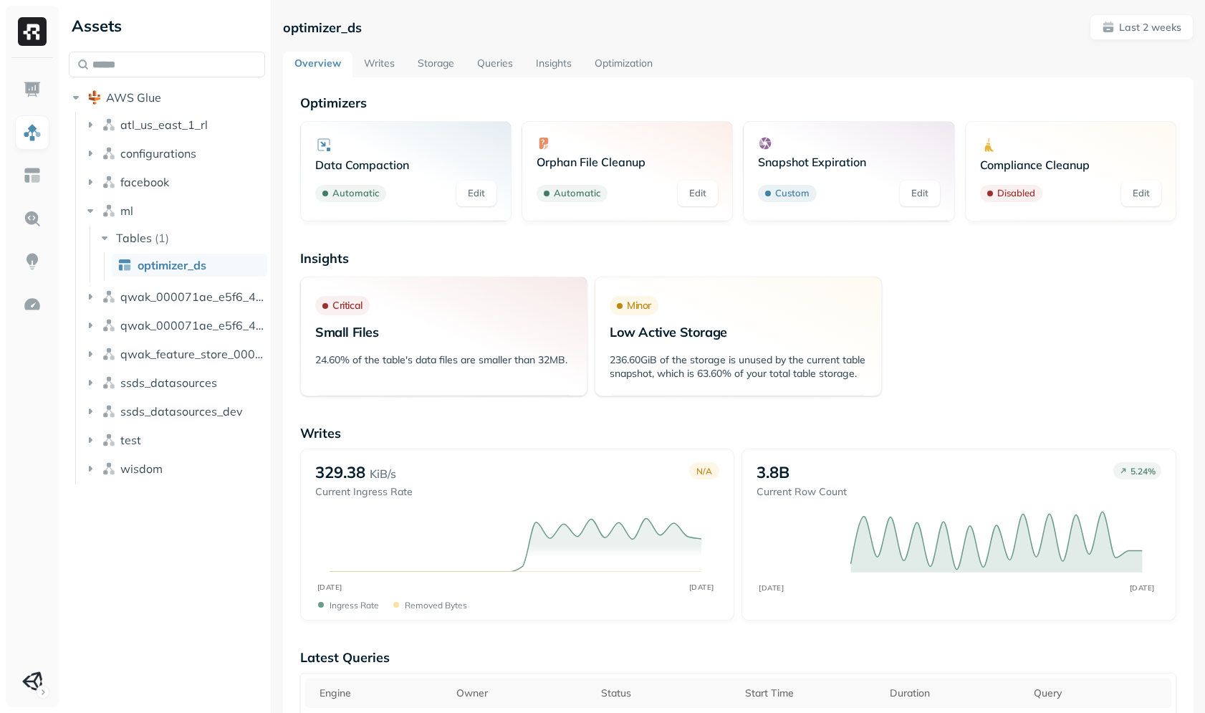
click at [376, 71] on link "Writes" at bounding box center [380, 65] width 54 height 26
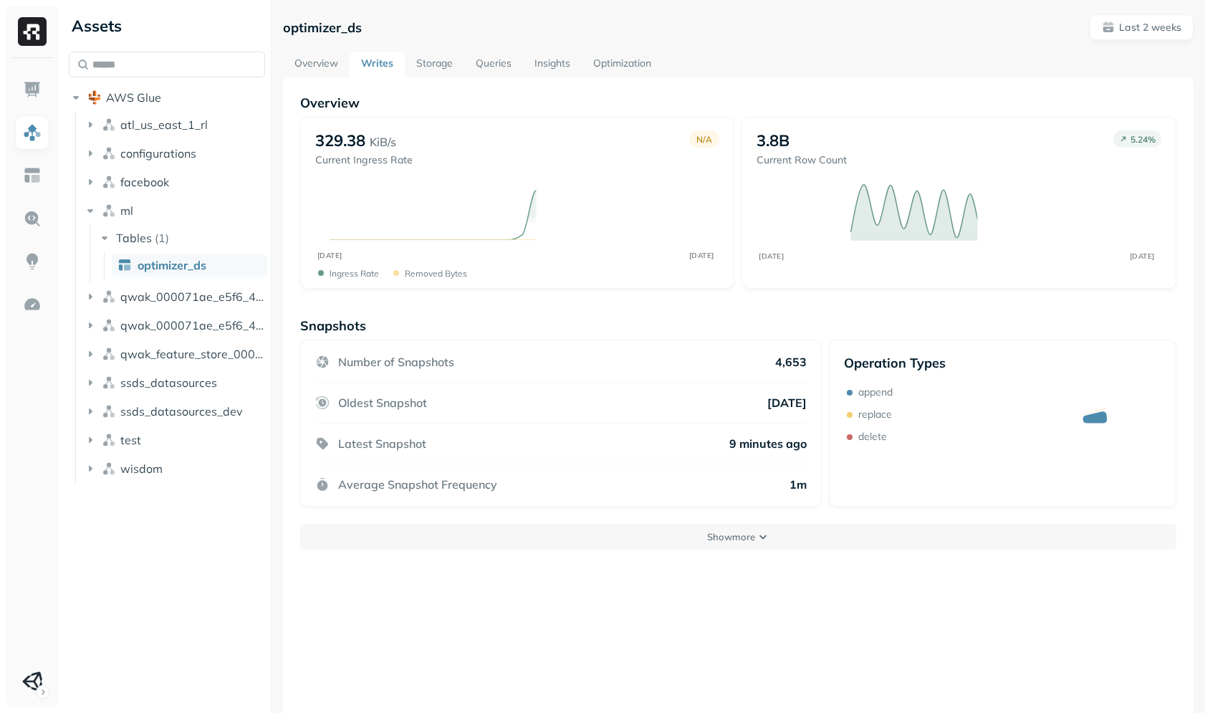
click at [446, 64] on link "Storage" at bounding box center [434, 65] width 59 height 26
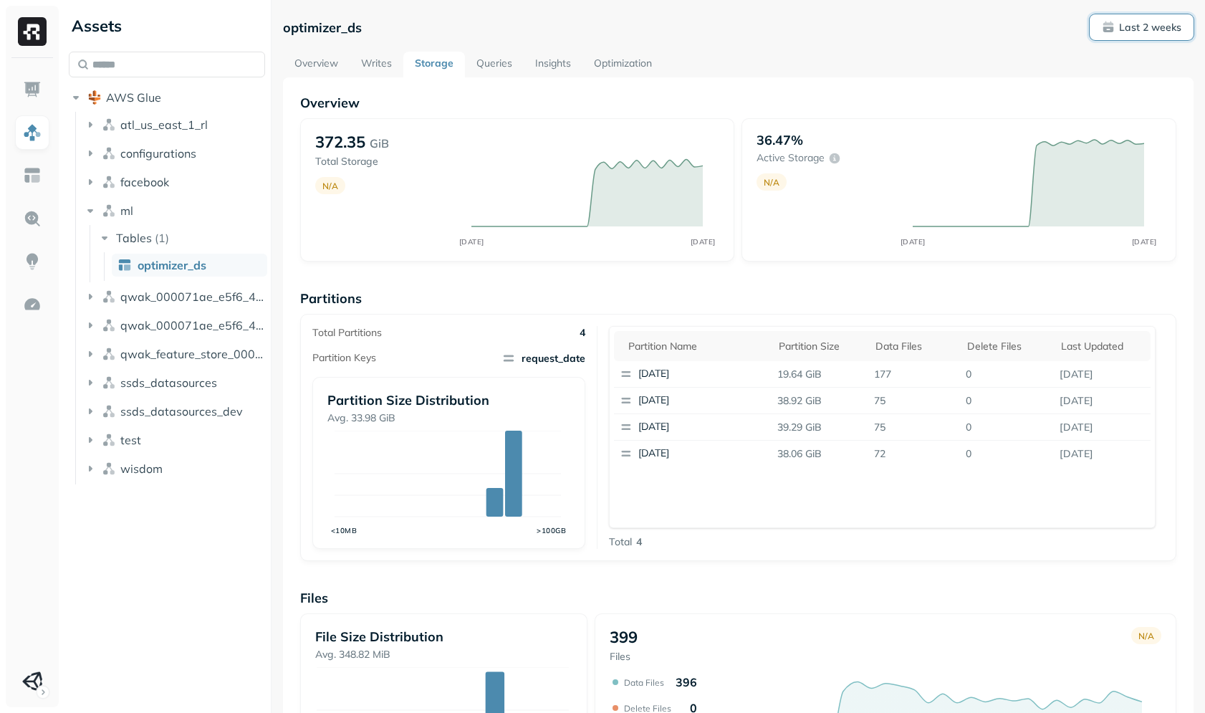
click at [1118, 39] on button "Last 2 weeks" at bounding box center [1142, 27] width 104 height 26
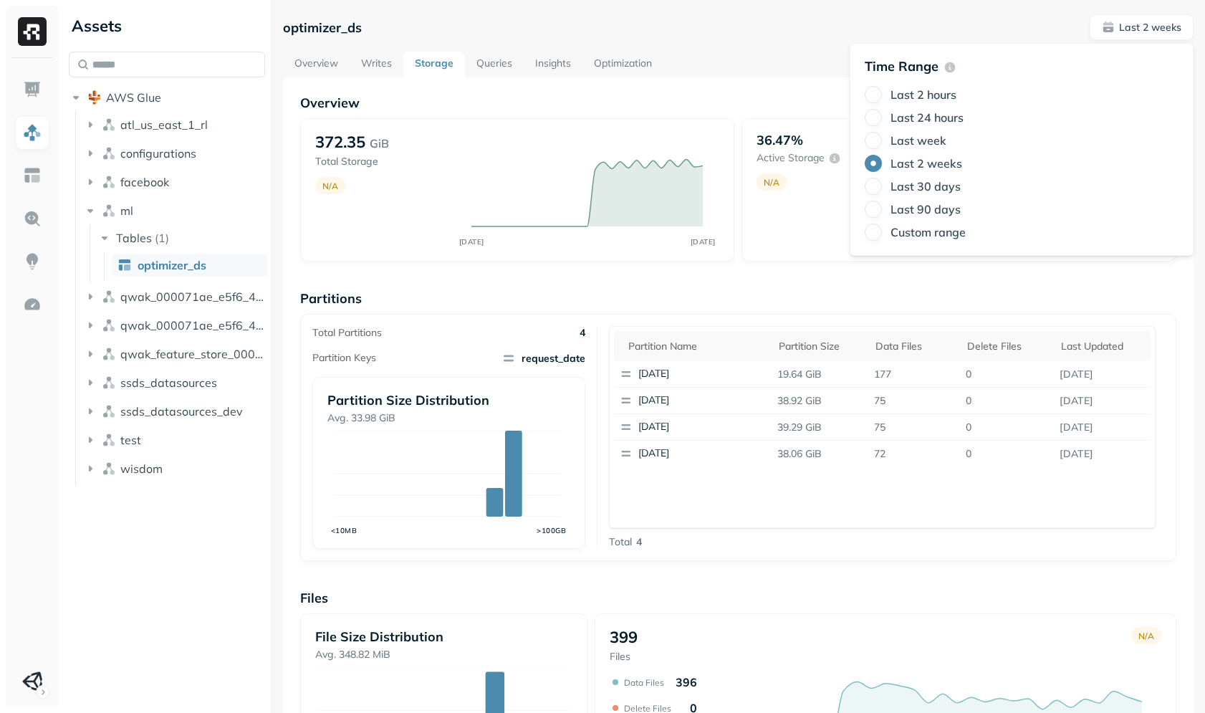
click at [958, 118] on label "Last 24 hours" at bounding box center [927, 117] width 73 height 14
click at [882, 118] on button "Last 24 hours" at bounding box center [873, 117] width 17 height 17
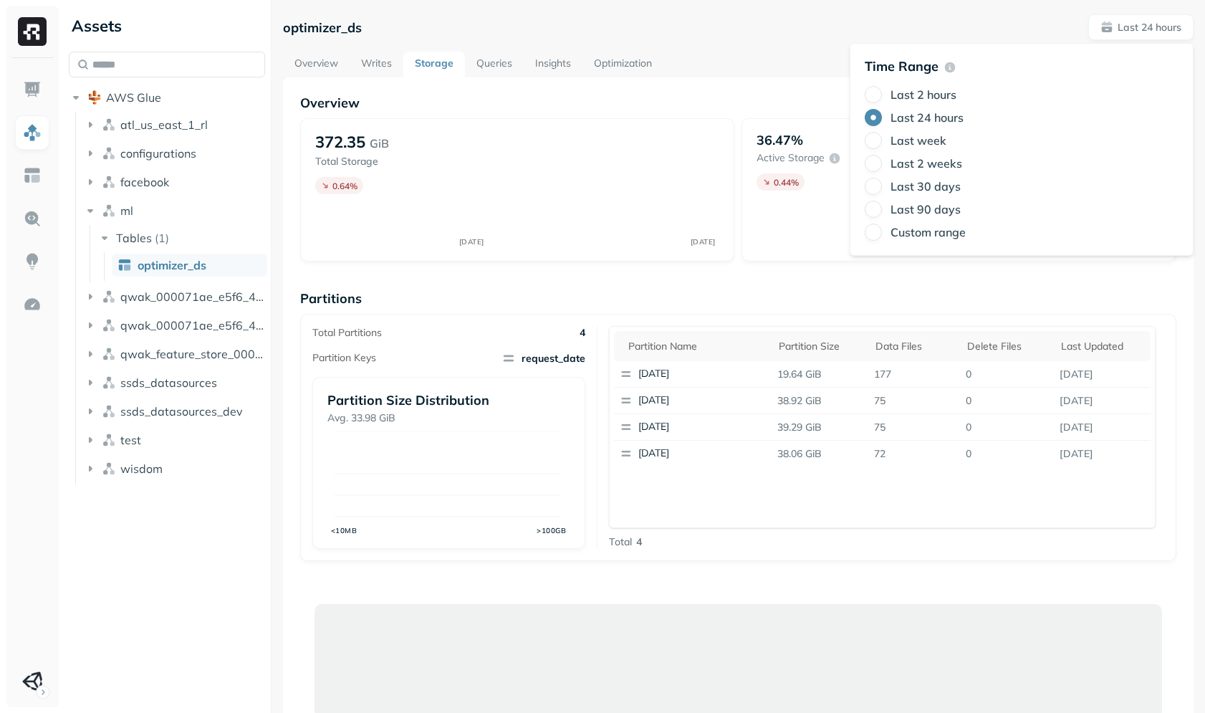
click at [764, 21] on div "optimizer_ds Last 24 hours" at bounding box center [738, 27] width 911 height 26
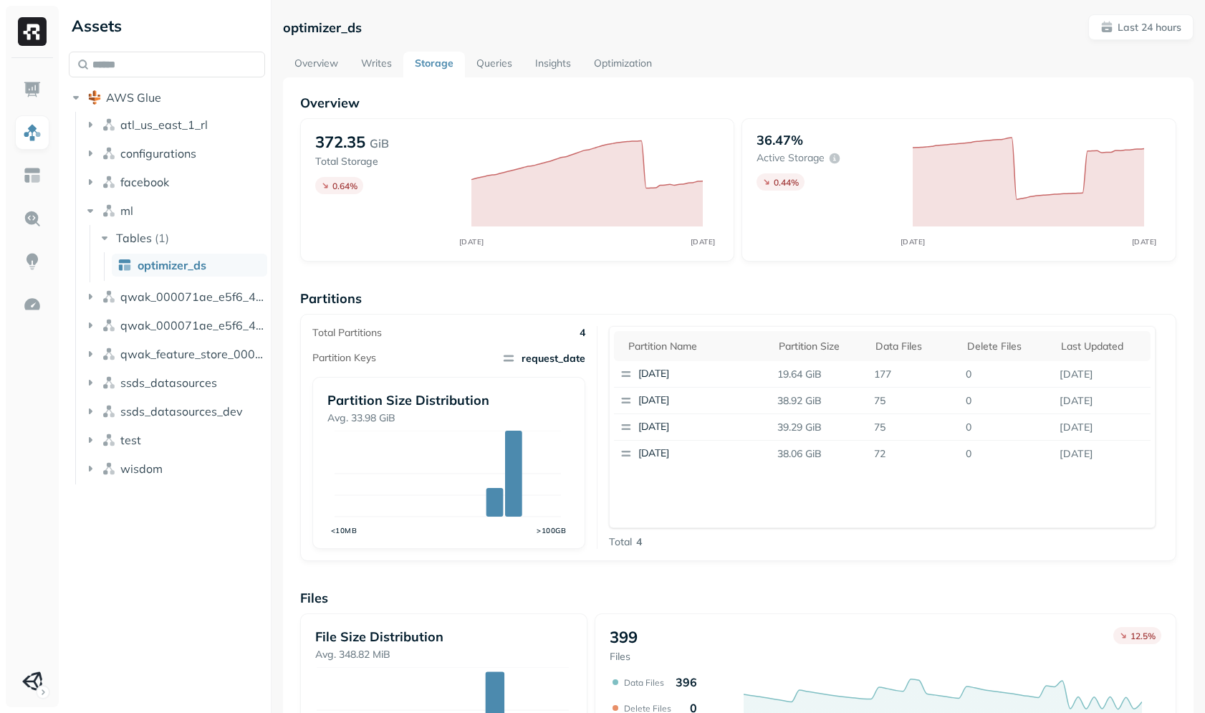
scroll to position [276, 0]
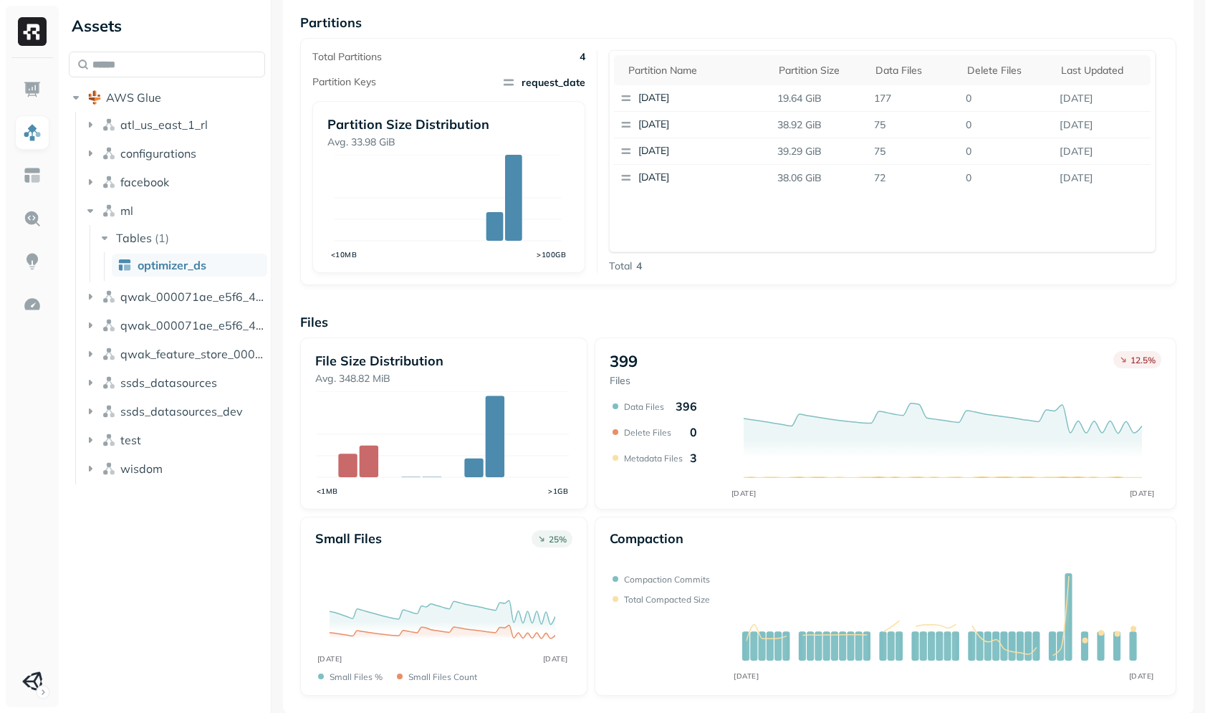
click at [967, 302] on div "Overview 372.35 GiB Total Storage 0.64 % SEP [DATE] 36.47% Active storage 0.44 …" at bounding box center [738, 257] width 876 height 877
